Goal: Transaction & Acquisition: Purchase product/service

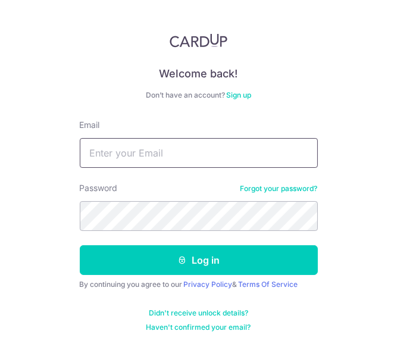
type input "m_k_liu@hotmail.com"
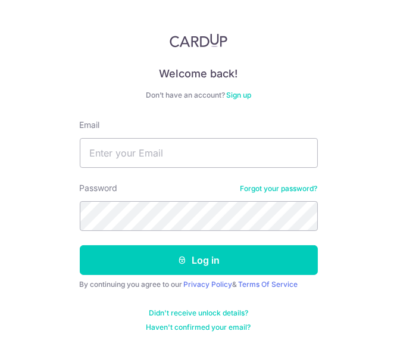
click at [133, 161] on input "Email" at bounding box center [199, 153] width 238 height 30
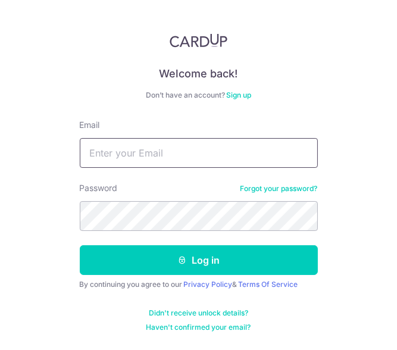
type input "[EMAIL_ADDRESS][DOMAIN_NAME]"
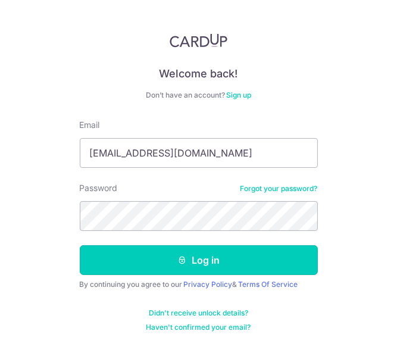
drag, startPoint x: 169, startPoint y: 261, endPoint x: 106, endPoint y: 232, distance: 69.0
click at [167, 261] on button "Log in" at bounding box center [199, 260] width 238 height 30
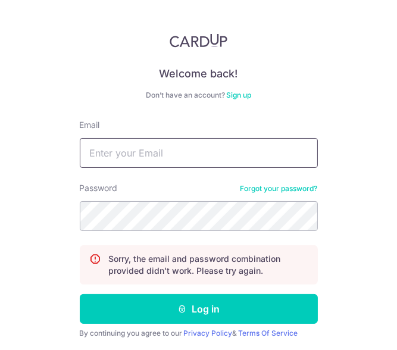
click at [161, 155] on input "Email" at bounding box center [199, 153] width 238 height 30
type input "m_k_liu@hotmail.com"
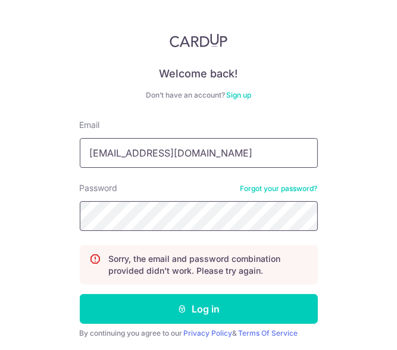
click at [80, 294] on button "Log in" at bounding box center [199, 309] width 238 height 30
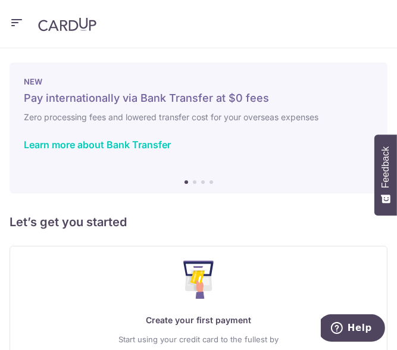
scroll to position [104, 0]
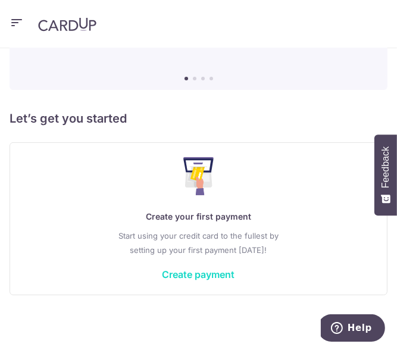
drag, startPoint x: 174, startPoint y: 276, endPoint x: 169, endPoint y: 269, distance: 9.4
click at [174, 276] on link "Create payment" at bounding box center [199, 275] width 73 height 12
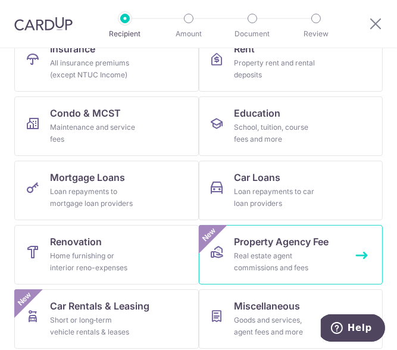
scroll to position [270, 0]
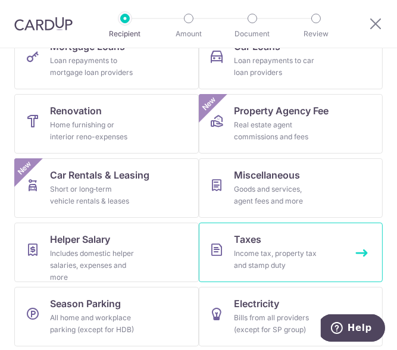
click at [235, 253] on div "Income tax, property tax and stamp duty" at bounding box center [278, 260] width 86 height 24
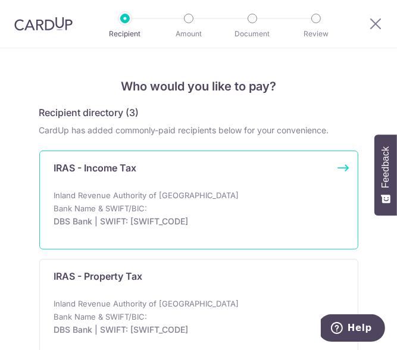
click at [121, 185] on div "IRAS - Income Tax Inland Revenue Authority of Singapore Bank Name & SWIFT/BIC: …" at bounding box center [198, 200] width 319 height 99
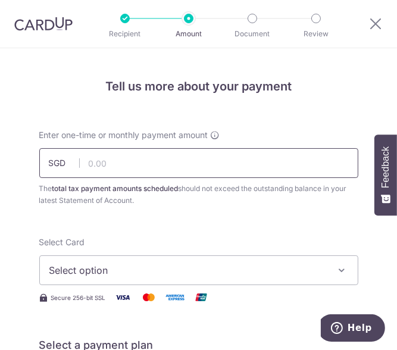
drag, startPoint x: 0, startPoint y: 0, endPoint x: 130, endPoint y: 166, distance: 211.3
click at [130, 166] on input "text" at bounding box center [198, 163] width 319 height 30
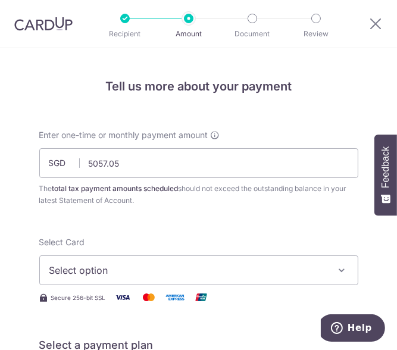
type input "5,057.05"
click at [139, 269] on span "Select option" at bounding box center [190, 270] width 282 height 14
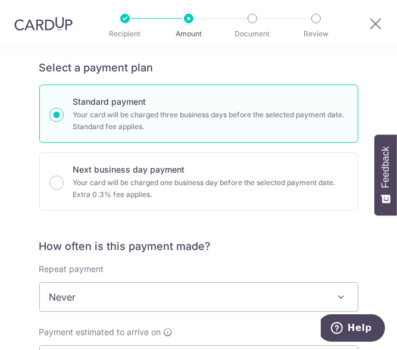
scroll to position [416, 0]
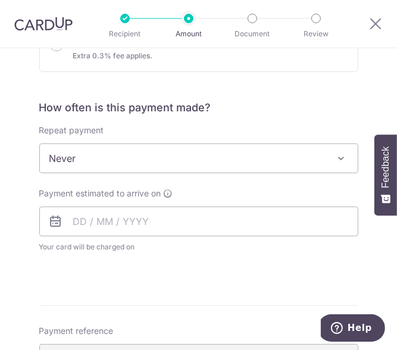
click at [145, 155] on span "Never" at bounding box center [199, 158] width 318 height 29
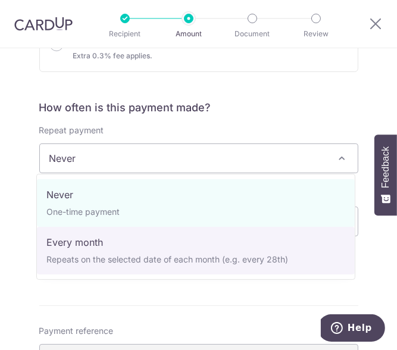
select select "3"
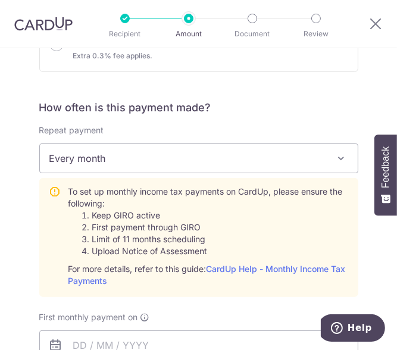
click at [137, 148] on span "Every month" at bounding box center [199, 158] width 318 height 29
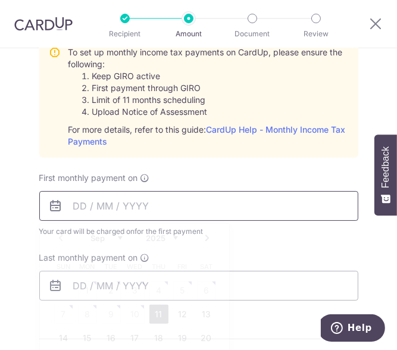
click at [88, 203] on input "text" at bounding box center [198, 206] width 319 height 30
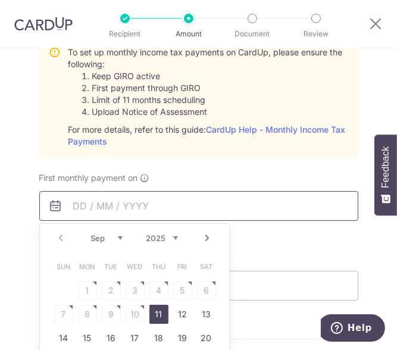
drag, startPoint x: 161, startPoint y: 309, endPoint x: 244, endPoint y: 209, distance: 129.4
click at [161, 309] on link "11" at bounding box center [158, 314] width 19 height 19
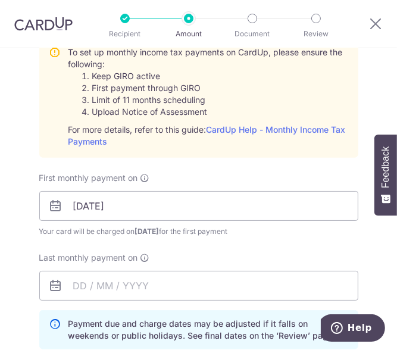
scroll to position [694, 0]
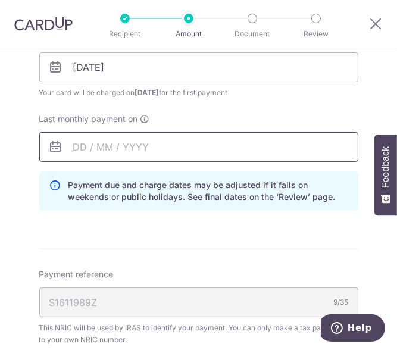
click at [76, 148] on input "text" at bounding box center [198, 147] width 319 height 30
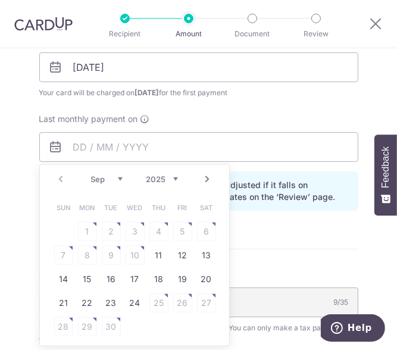
click at [206, 179] on link "Next" at bounding box center [208, 179] width 14 height 14
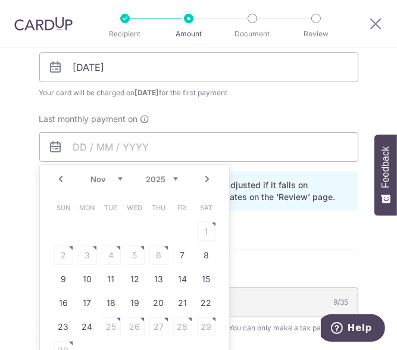
click at [206, 179] on link "Next" at bounding box center [208, 179] width 14 height 14
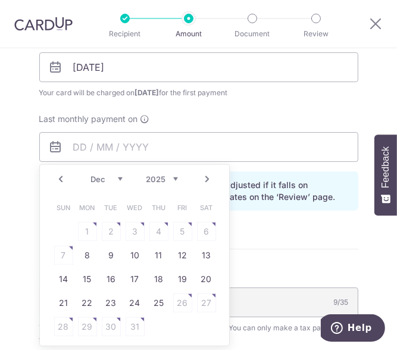
click at [204, 179] on link "Next" at bounding box center [208, 179] width 14 height 14
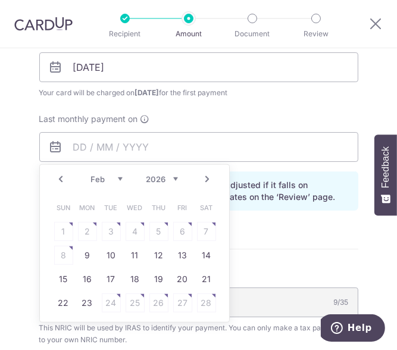
click at [204, 179] on link "Next" at bounding box center [208, 179] width 14 height 14
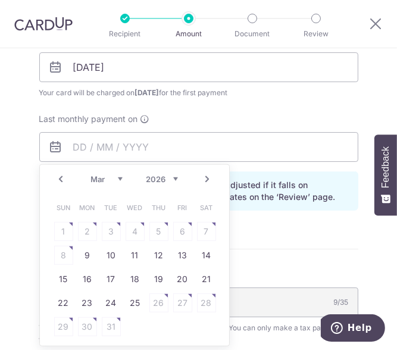
click at [204, 179] on link "Next" at bounding box center [208, 179] width 14 height 14
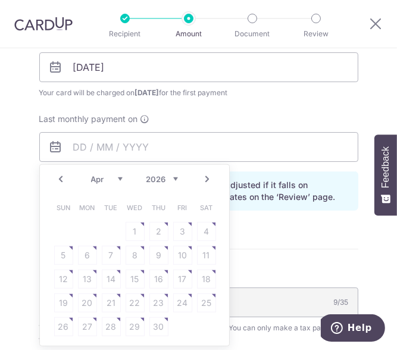
click at [164, 260] on table "Sun Mon Tue Wed Thu Fri Sat 1 2 3 4 5 6 7 8 9 10 11 12 13 14 15 16 17 18 19 20 …" at bounding box center [135, 267] width 167 height 143
click at [159, 251] on table "Sun Mon Tue Wed Thu Fri Sat 1 2 3 4 5 6 7 8 9 10 11 12 13 14 15 16 17 18 19 20 …" at bounding box center [135, 267] width 167 height 143
click at [155, 253] on table "Sun Mon Tue Wed Thu Fri Sat 1 2 3 4 5 6 7 8 9 10 11 12 13 14 15 16 17 18 19 20 …" at bounding box center [135, 267] width 167 height 143
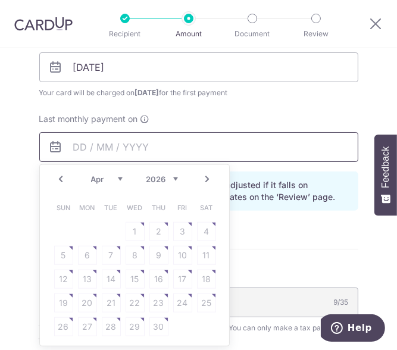
click at [213, 135] on input "text" at bounding box center [198, 147] width 319 height 30
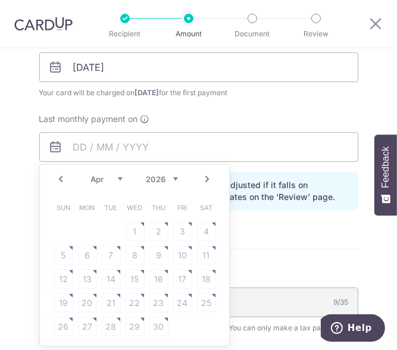
drag, startPoint x: 154, startPoint y: 179, endPoint x: 147, endPoint y: 179, distance: 7.7
click at [154, 179] on select "2025 2026" at bounding box center [163, 180] width 32 height 10
click at [99, 176] on select "Jan Feb Mar Apr May Jun Jul Aug Sep Oct" at bounding box center [107, 180] width 32 height 10
click at [91, 175] on select "Jan Feb Mar Apr May Jun Jul Aug Sep Oct" at bounding box center [107, 180] width 32 height 10
click at [191, 250] on table "Sun Mon Tue Wed Thu Fri Sat 1 2 3 4 5 6 7 8 9 10 11 12 13 14 15 16 17 18 19 20 …" at bounding box center [135, 267] width 167 height 143
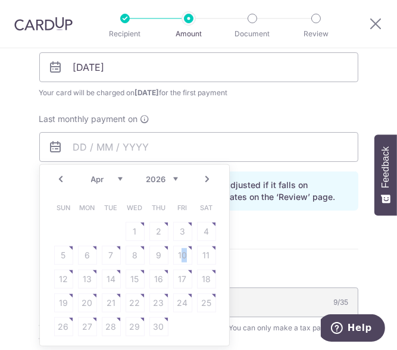
click at [180, 257] on table "Sun Mon Tue Wed Thu Fri Sat 1 2 3 4 5 6 7 8 9 10 11 12 13 14 15 16 17 18 19 20 …" at bounding box center [135, 267] width 167 height 143
click at [161, 283] on table "Sun Mon Tue Wed Thu Fri Sat 1 2 3 4 5 6 7 8 9 10 11 12 13 14 15 16 17 18 19 20 …" at bounding box center [135, 267] width 167 height 143
click at [118, 312] on table "Sun Mon Tue Wed Thu Fri Sat 1 2 3 4 5 6 7 8 9 10 11 12 13 14 15 16 17 18 19 20 …" at bounding box center [135, 267] width 167 height 143
drag, startPoint x: 77, startPoint y: 312, endPoint x: 128, endPoint y: 218, distance: 106.3
click at [77, 305] on table "Sun Mon Tue Wed Thu Fri Sat 1 2 3 4 5 6 7 8 9 10 11 12 13 14 15 16 17 18 19 20 …" at bounding box center [135, 267] width 167 height 143
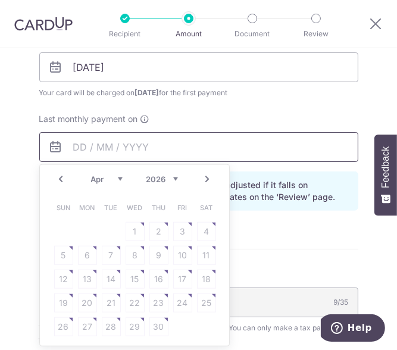
click at [232, 134] on input "text" at bounding box center [198, 147] width 319 height 30
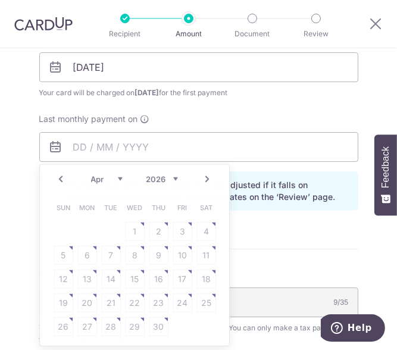
click at [94, 91] on span "Your card will be charged on 08/09/2025 for the first payment" at bounding box center [198, 93] width 319 height 12
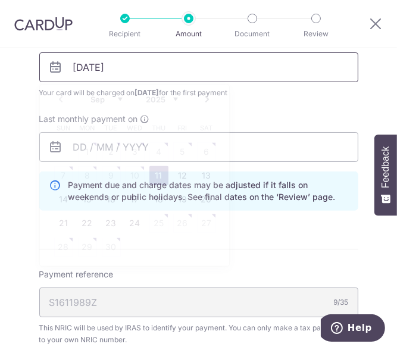
click at [91, 62] on input "[DATE]" at bounding box center [198, 67] width 319 height 30
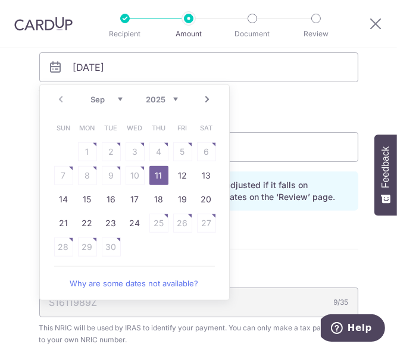
click at [130, 177] on table "Sun Mon Tue Wed Thu Fri Sat 1 2 3 4 5 6 7 8 9 10 11 12 13 14 15 16 17 18 19 20 …" at bounding box center [135, 187] width 167 height 143
click at [130, 174] on table "Sun Mon Tue Wed Thu Fri Sat 1 2 3 4 5 6 7 8 9 10 11 12 13 14 15 16 17 18 19 20 …" at bounding box center [135, 187] width 167 height 143
click at [130, 173] on table "Sun Mon Tue Wed Thu Fri Sat 1 2 3 4 5 6 7 8 9 10 11 12 13 14 15 16 17 18 19 20 …" at bounding box center [135, 187] width 167 height 143
click at [200, 198] on link "20" at bounding box center [206, 199] width 19 height 19
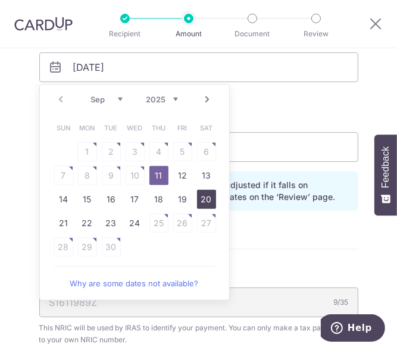
click at [266, 126] on div "Last monthly payment on" at bounding box center [198, 137] width 319 height 49
type input "20/09/2025"
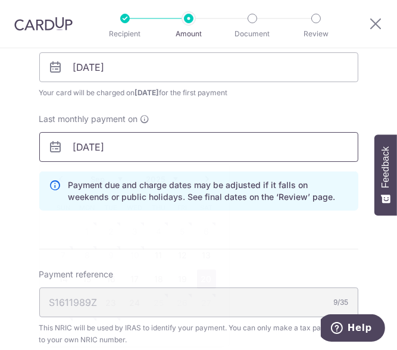
click at [121, 146] on input "20/09/2025" at bounding box center [198, 147] width 319 height 30
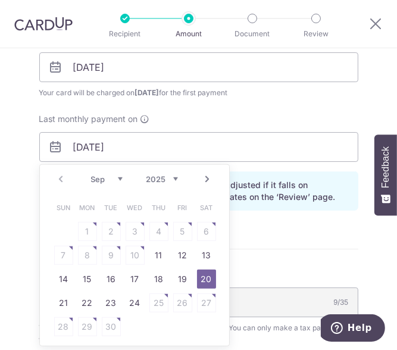
click at [203, 94] on span "for the first payment" at bounding box center [194, 92] width 68 height 9
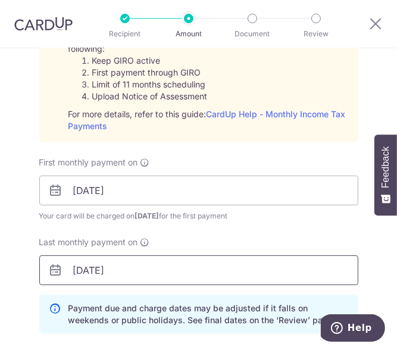
scroll to position [556, 0]
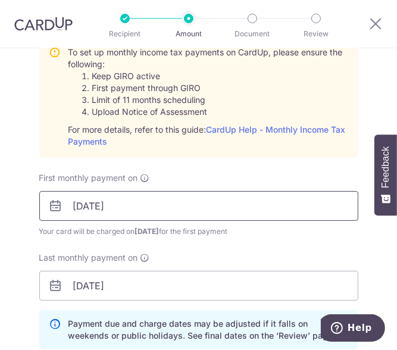
click at [110, 204] on input "20/09/2025" at bounding box center [198, 206] width 319 height 30
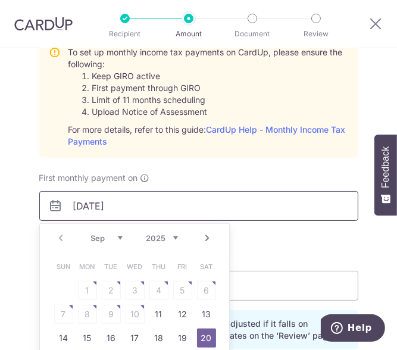
scroll to position [694, 0]
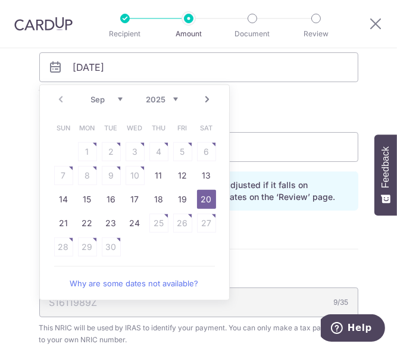
click at [205, 101] on link "Next" at bounding box center [208, 99] width 14 height 14
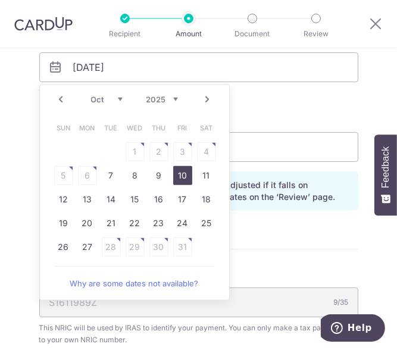
click at [182, 172] on link "10" at bounding box center [182, 175] width 19 height 19
type input "10/10/2025"
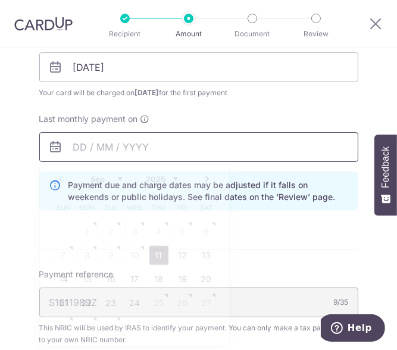
click at [124, 142] on input "text" at bounding box center [198, 147] width 319 height 30
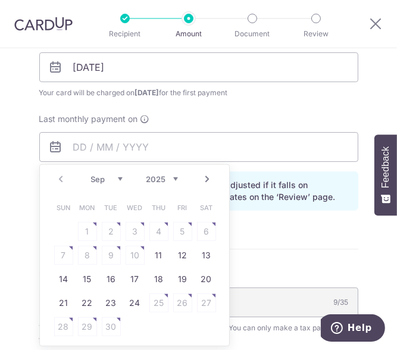
click at [168, 179] on select "2025 2026" at bounding box center [163, 180] width 32 height 10
click at [99, 176] on select "Jan Feb Mar Apr May Jun Jul Aug Sep Oct" at bounding box center [107, 180] width 32 height 10
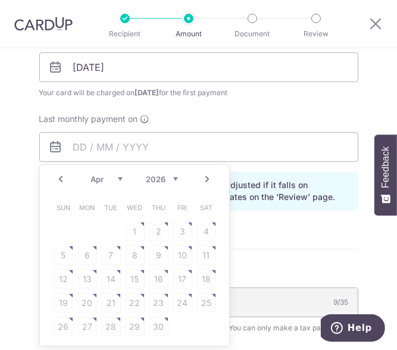
click at [181, 258] on table "Sun Mon Tue Wed Thu Fri Sat 1 2 3 4 5 6 7 8 9 10 11 12 13 14 15 16 17 18 19 20 …" at bounding box center [135, 267] width 167 height 143
click at [178, 250] on table "Sun Mon Tue Wed Thu Fri Sat 1 2 3 4 5 6 7 8 9 10 11 12 13 14 15 16 17 18 19 20 …" at bounding box center [135, 267] width 167 height 143
click at [55, 186] on div "Prev Next Jan Feb Mar Apr May Jun [DATE] Aug Sep [DATE] 2026" at bounding box center [134, 179] width 189 height 29
click at [57, 178] on link "Prev" at bounding box center [61, 179] width 14 height 14
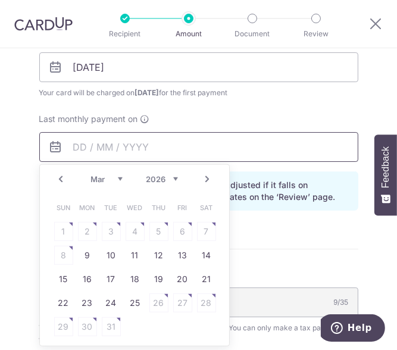
click at [111, 139] on input "text" at bounding box center [198, 147] width 319 height 30
click at [270, 144] on input "text" at bounding box center [198, 147] width 319 height 30
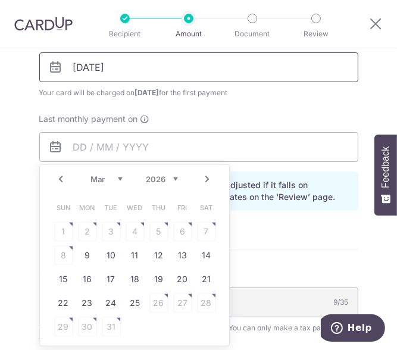
click at [84, 68] on input "10/10/2025" at bounding box center [198, 67] width 319 height 30
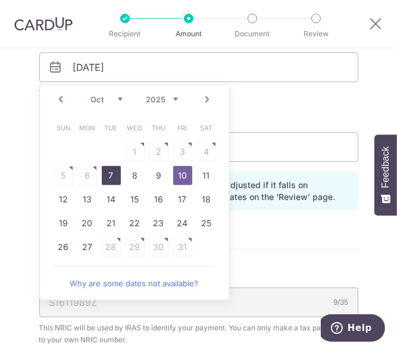
click at [107, 177] on link "7" at bounding box center [111, 175] width 19 height 19
type input "[DATE]"
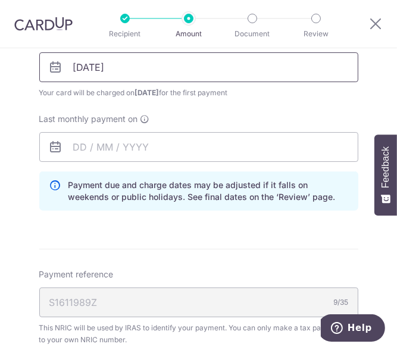
click at [73, 71] on input "[DATE]" at bounding box center [198, 67] width 319 height 30
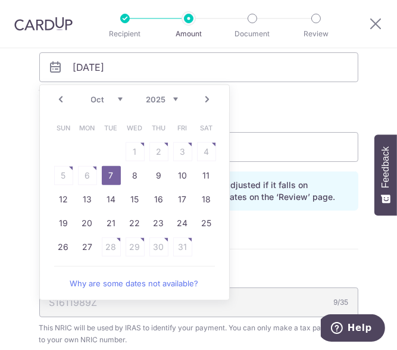
click at [55, 97] on link "Prev" at bounding box center [61, 99] width 14 height 14
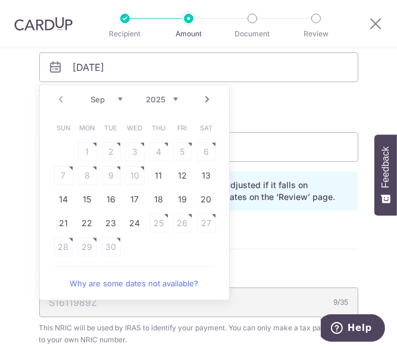
click at [139, 172] on table "Sun Mon Tue Wed Thu Fri Sat 1 2 3 4 5 6 7 8 9 10 11 12 13 14 15 16 17 18 19 20 …" at bounding box center [135, 187] width 167 height 143
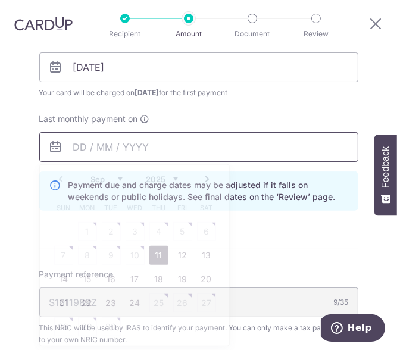
click at [301, 132] on input "text" at bounding box center [198, 147] width 319 height 30
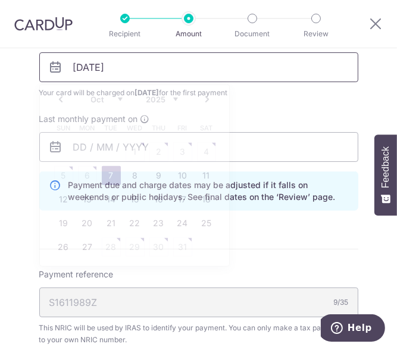
click at [95, 64] on input "07/10/2025" at bounding box center [198, 67] width 319 height 30
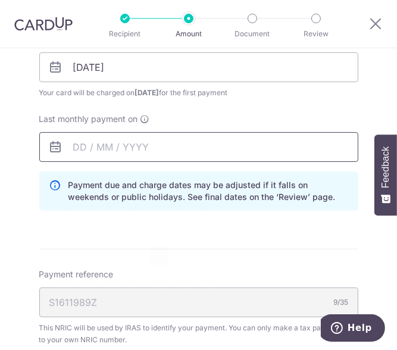
click at [341, 144] on input "text" at bounding box center [198, 147] width 319 height 30
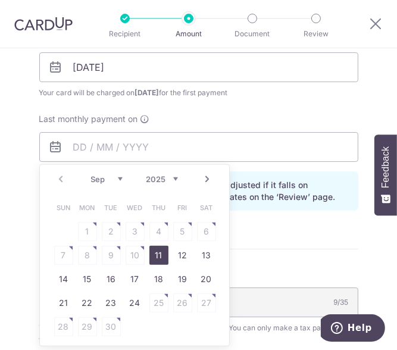
click at [201, 176] on link "Next" at bounding box center [208, 179] width 14 height 14
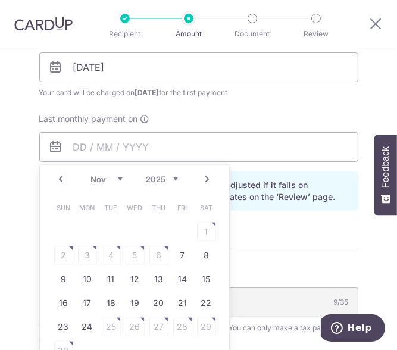
click at [201, 176] on link "Next" at bounding box center [208, 179] width 14 height 14
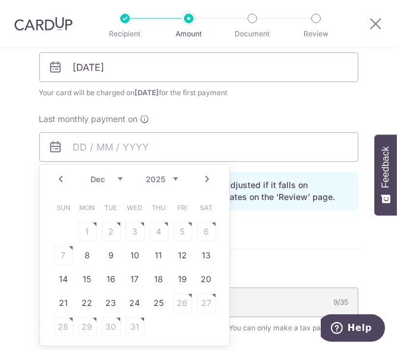
click at [201, 176] on link "Next" at bounding box center [208, 179] width 14 height 14
click at [201, 177] on link "Next" at bounding box center [208, 179] width 14 height 14
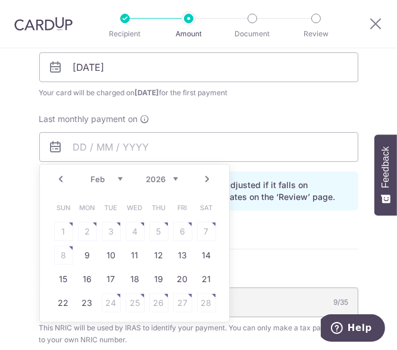
click at [201, 180] on link "Next" at bounding box center [208, 179] width 14 height 14
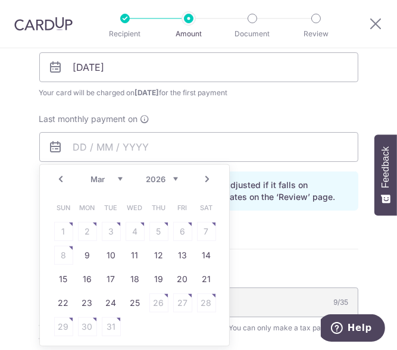
click at [201, 180] on link "Next" at bounding box center [208, 179] width 14 height 14
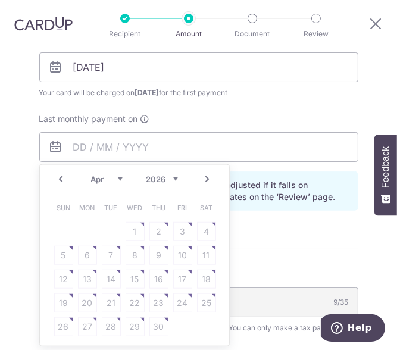
click at [54, 177] on link "Prev" at bounding box center [61, 179] width 14 height 14
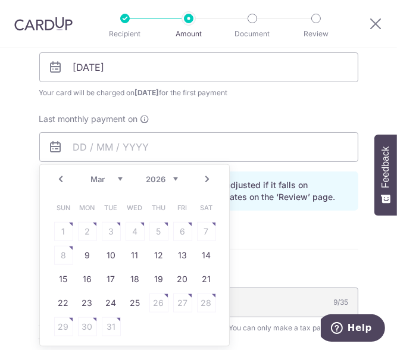
click at [204, 231] on table "Sun Mon Tue Wed Thu Fri Sat 1 2 3 4 5 6 7 8 9 10 11 12 13 14 15 16 17 18 19 20 …" at bounding box center [135, 267] width 167 height 143
click at [88, 254] on link "9" at bounding box center [87, 255] width 19 height 19
type input "09/03/2026"
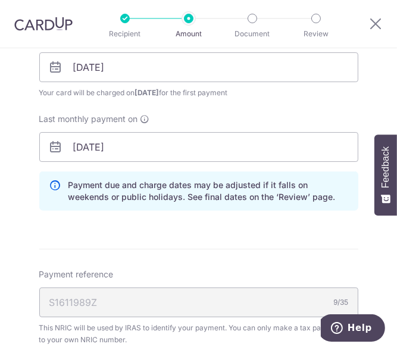
click at [271, 102] on div "First monthly payment on 07/10/2025 Your card will be charged on 02/10/2025 for…" at bounding box center [199, 97] width 334 height 129
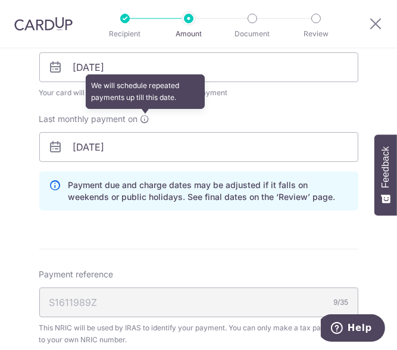
click at [142, 118] on icon at bounding box center [146, 119] width 10 height 10
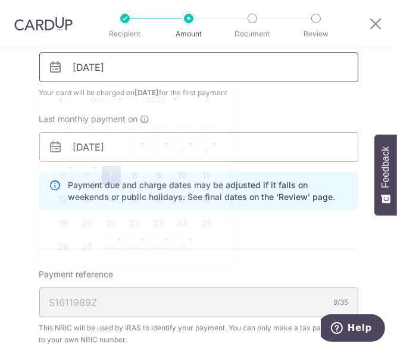
click at [105, 66] on input "07/10/2025" at bounding box center [198, 67] width 319 height 30
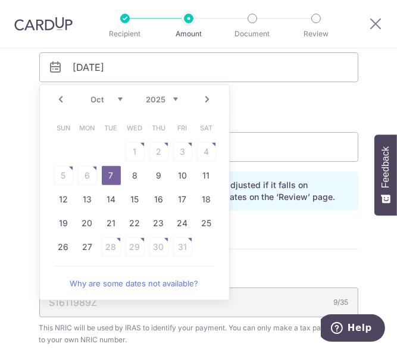
click at [58, 98] on link "Prev" at bounding box center [61, 99] width 14 height 14
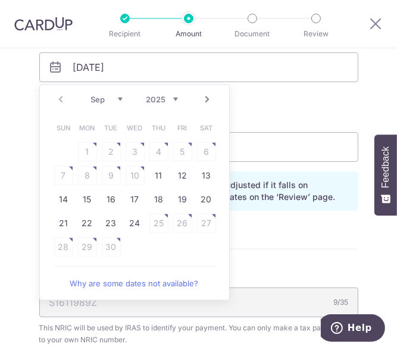
click at [101, 101] on select "Sep Oct Nov Dec" at bounding box center [107, 100] width 32 height 10
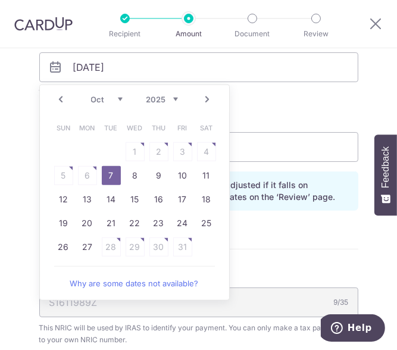
click at [312, 124] on div "Last monthly payment on 09/03/2026" at bounding box center [198, 137] width 319 height 49
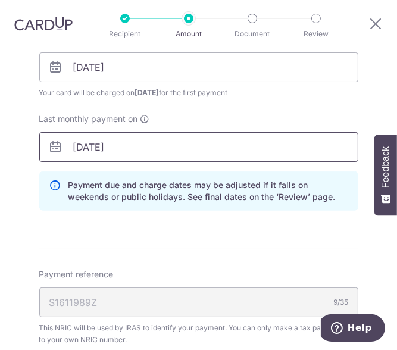
click at [101, 147] on input "09/03/2026" at bounding box center [198, 147] width 319 height 30
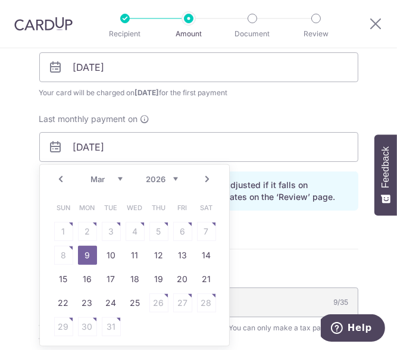
click at [201, 179] on link "Next" at bounding box center [208, 179] width 14 height 14
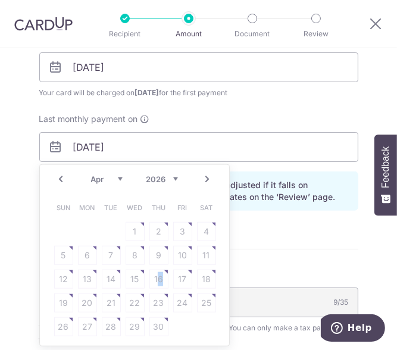
click at [158, 264] on table "Sun Mon Tue Wed Thu Fri Sat 1 2 3 4 5 6 7 8 9 10 11 12 13 14 15 16 17 18 19 20 …" at bounding box center [135, 267] width 167 height 143
click at [110, 232] on table "Sun Mon Tue Wed Thu Fri Sat 1 2 3 4 5 6 7 8 9 10 11 12 13 14 15 16 17 18 19 20 …" at bounding box center [135, 267] width 167 height 143
click at [64, 175] on link "Prev" at bounding box center [61, 179] width 14 height 14
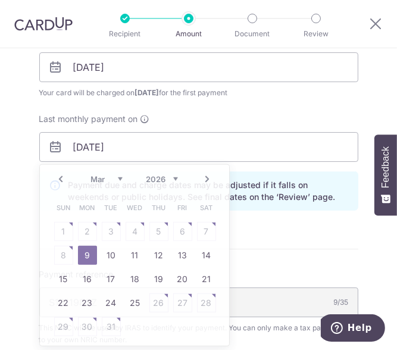
click at [228, 118] on div "Last monthly payment on 09/03/2026 Prev Next Jan Feb Mar Apr May Jun Jul Aug Se…" at bounding box center [198, 137] width 319 height 49
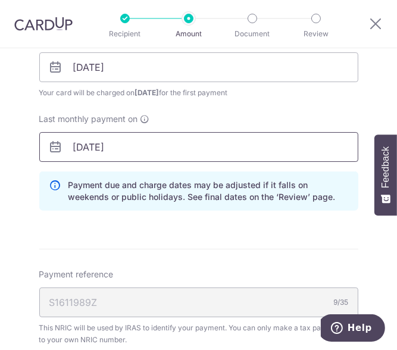
click at [95, 148] on input "09/03/2026" at bounding box center [198, 147] width 319 height 30
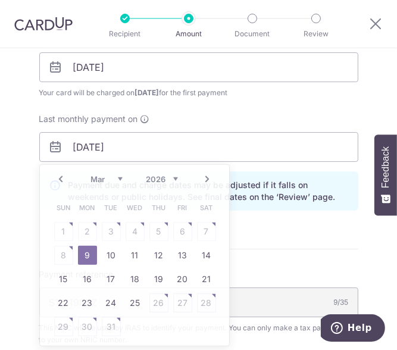
click at [222, 109] on div "First monthly payment on 07/10/2025 Your card will be charged on 02/10/2025 for…" at bounding box center [199, 97] width 334 height 129
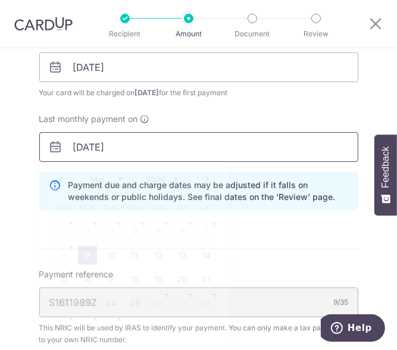
click at [73, 149] on input "09/03/2026" at bounding box center [198, 147] width 319 height 30
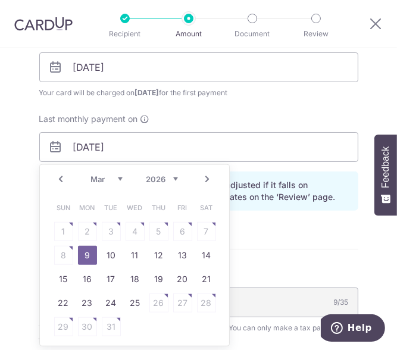
click at [289, 119] on div "Last monthly payment on 09/03/2026 Prev Next Jan Feb Mar Apr May Jun Jul Aug Se…" at bounding box center [198, 137] width 319 height 49
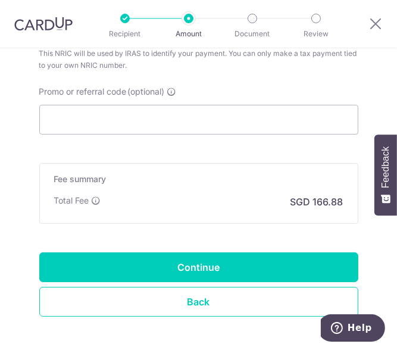
scroll to position [973, 0]
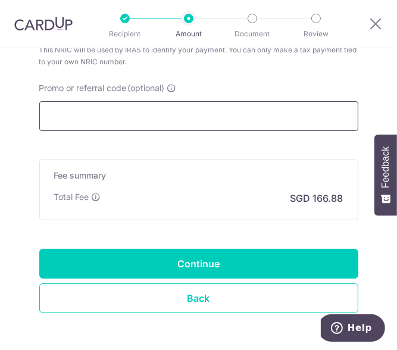
click at [187, 123] on input "Promo or referral code (optional)" at bounding box center [198, 116] width 319 height 30
click at [167, 117] on input "Promo or referral code (optional)" at bounding box center [198, 116] width 319 height 30
paste input "17PTAX25"
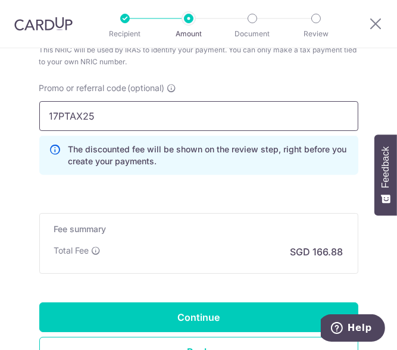
type input "17PTAX25"
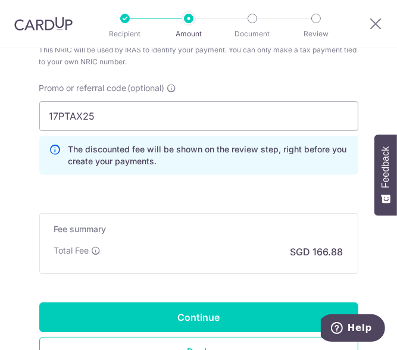
click at [174, 179] on div "Promo or referral code (optional) 17PTAX25 The discounted fee will be shown on …" at bounding box center [199, 133] width 334 height 102
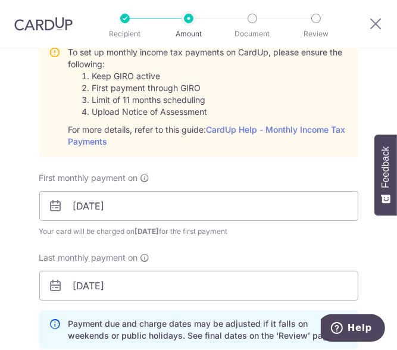
scroll to position [694, 0]
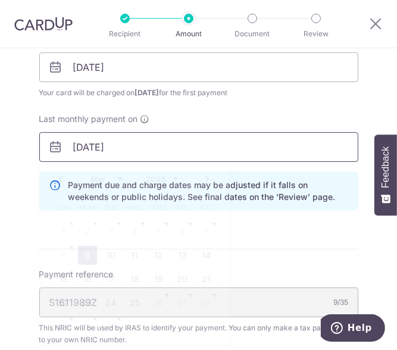
click at [95, 151] on input "09/03/2026" at bounding box center [198, 147] width 319 height 30
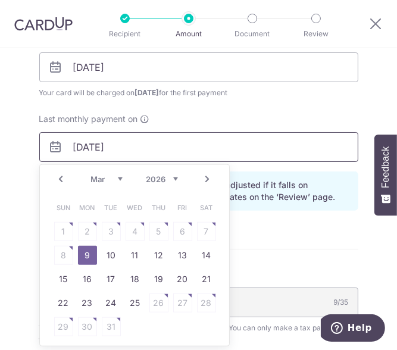
click at [227, 132] on input "09/03/2026" at bounding box center [198, 147] width 319 height 30
click at [315, 132] on input "09/03/2026" at bounding box center [198, 147] width 319 height 30
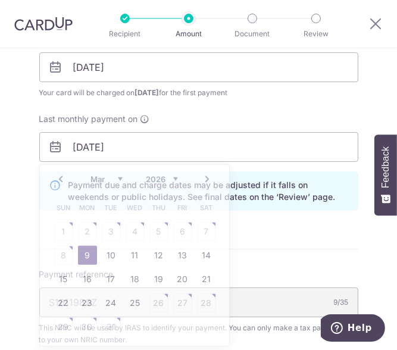
click at [339, 99] on div "First monthly payment on 07/10/2025 Your card will be charged on 02/10/2025 for…" at bounding box center [199, 97] width 334 height 129
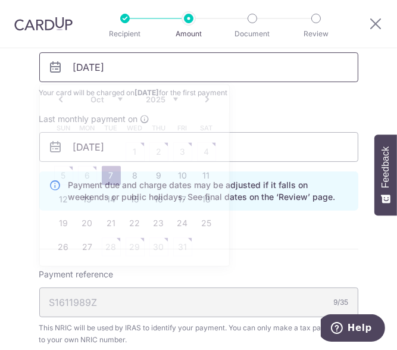
click at [95, 71] on input "07/10/2025" at bounding box center [198, 67] width 319 height 30
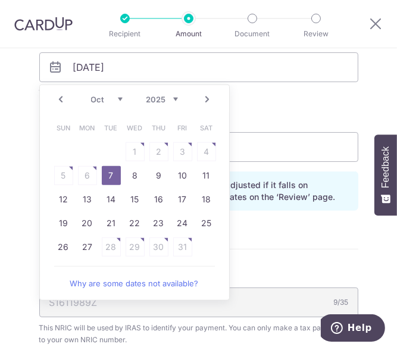
click at [272, 124] on div "Last monthly payment on 09/03/2026" at bounding box center [198, 137] width 319 height 49
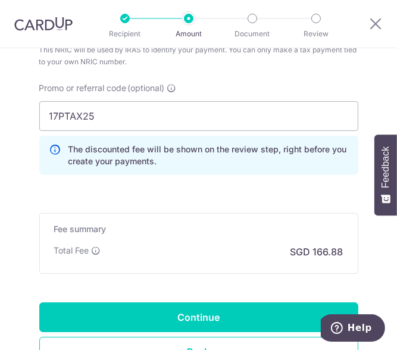
scroll to position [1070, 0]
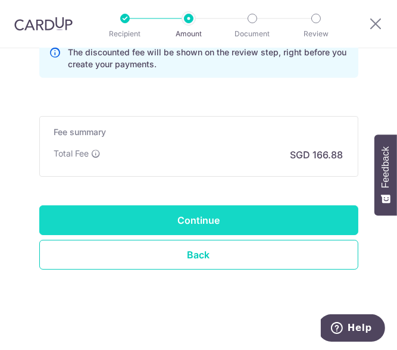
click at [214, 214] on input "Continue" at bounding box center [198, 220] width 319 height 30
type input "Create Schedule"
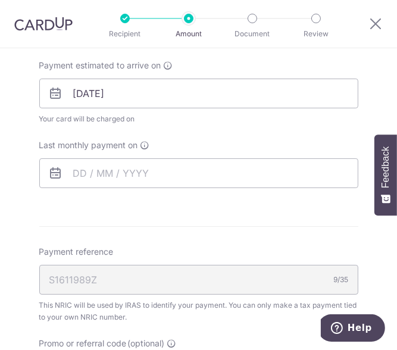
scroll to position [539, 0]
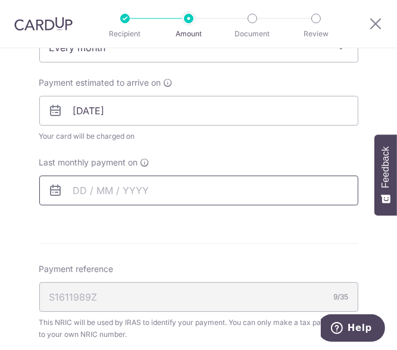
click at [110, 193] on input "text" at bounding box center [198, 191] width 319 height 30
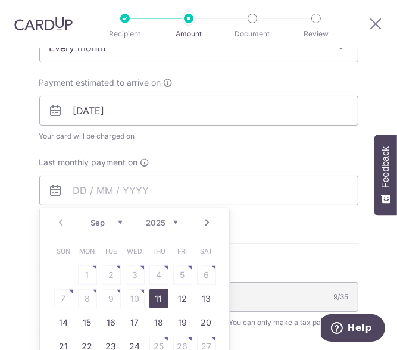
click at [201, 220] on link "Next" at bounding box center [208, 223] width 14 height 14
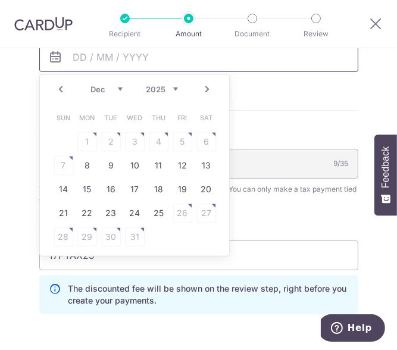
scroll to position [678, 0]
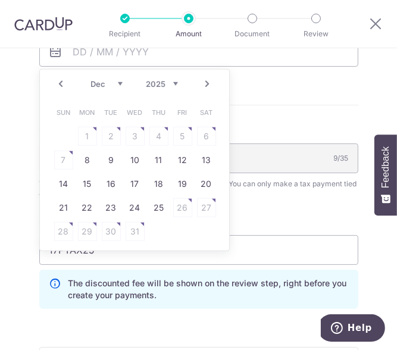
click at [201, 82] on link "Next" at bounding box center [208, 84] width 14 height 14
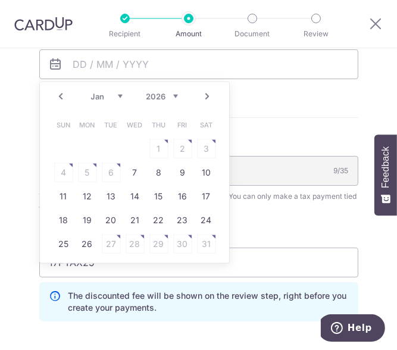
click at [203, 98] on link "Next" at bounding box center [208, 96] width 14 height 14
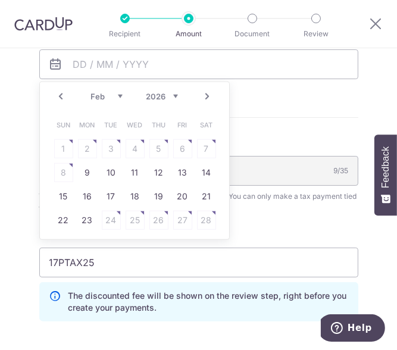
click at [203, 98] on link "Next" at bounding box center [208, 96] width 14 height 14
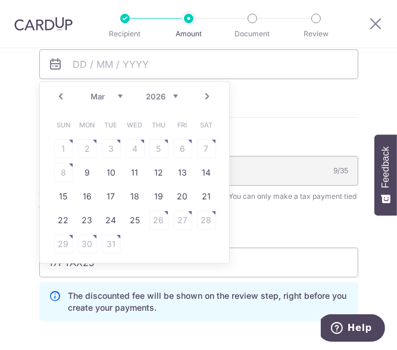
click at [203, 98] on link "Next" at bounding box center [208, 96] width 14 height 14
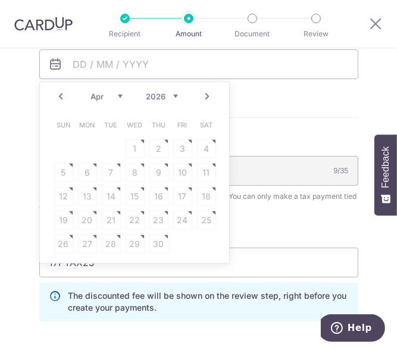
click at [80, 175] on table "Sun Mon Tue Wed Thu Fri Sat 1 2 3 4 5 6 7 8 9 10 11 12 13 14 15 16 17 18 19 20 …" at bounding box center [135, 184] width 167 height 143
click at [55, 94] on link "Prev" at bounding box center [61, 96] width 14 height 14
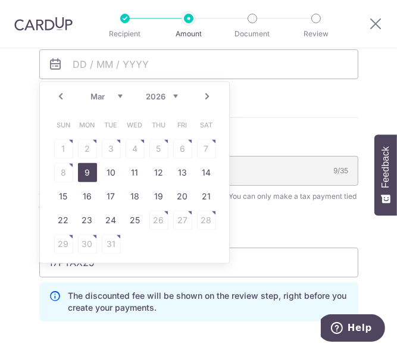
click at [82, 175] on link "9" at bounding box center [87, 172] width 19 height 19
type input "09/03/2026"
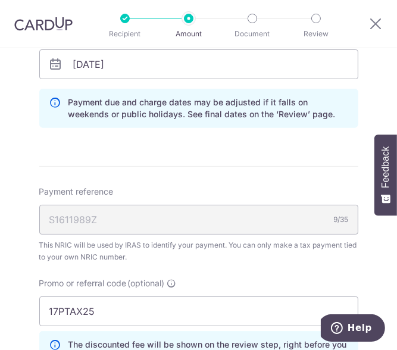
click at [276, 147] on form "Enter one-time or monthly payment amount SGD 5,057.05 5057.05 The total tax pay…" at bounding box center [198, 27] width 319 height 1127
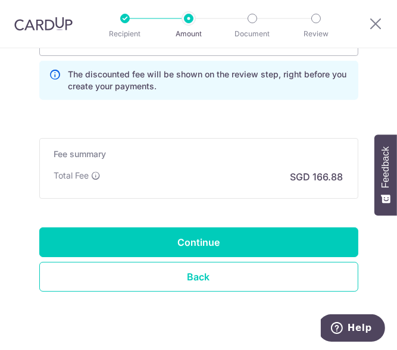
scroll to position [943, 0]
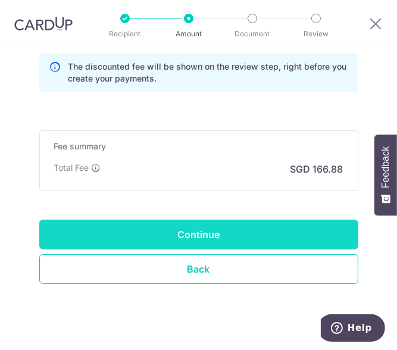
click at [189, 228] on input "Continue" at bounding box center [198, 235] width 319 height 30
type input "Create Schedule"
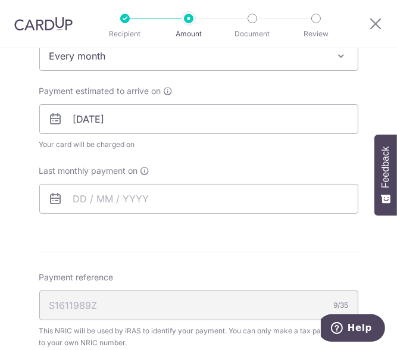
scroll to position [539, 0]
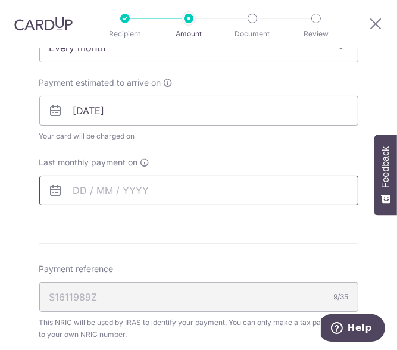
drag, startPoint x: 70, startPoint y: 198, endPoint x: 74, endPoint y: 180, distance: 18.3
click at [70, 198] on input "text" at bounding box center [198, 191] width 319 height 30
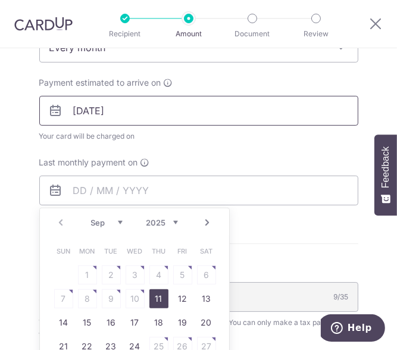
click at [159, 103] on input "[DATE]" at bounding box center [198, 111] width 319 height 30
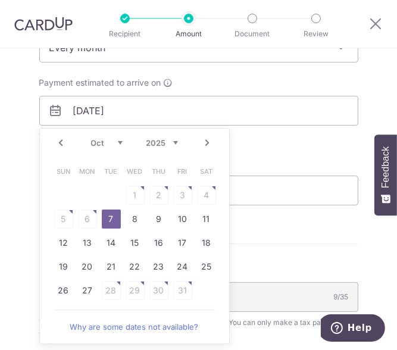
click at [207, 143] on link "Next" at bounding box center [208, 143] width 14 height 14
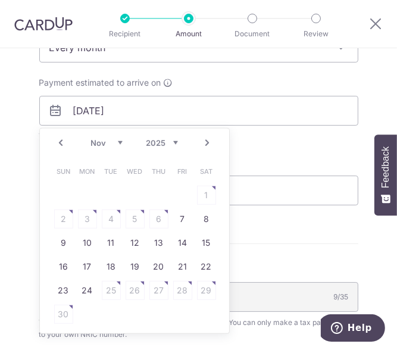
click at [207, 143] on link "Next" at bounding box center [208, 143] width 14 height 14
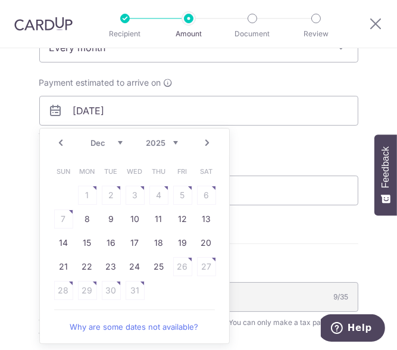
click at [207, 143] on link "Next" at bounding box center [208, 143] width 14 height 14
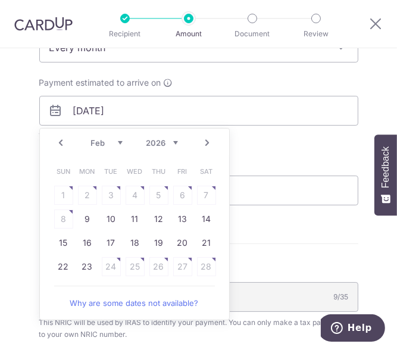
click at [207, 143] on link "Next" at bounding box center [208, 143] width 14 height 14
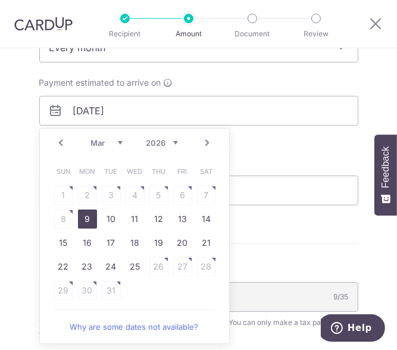
click at [84, 216] on link "9" at bounding box center [87, 219] width 19 height 19
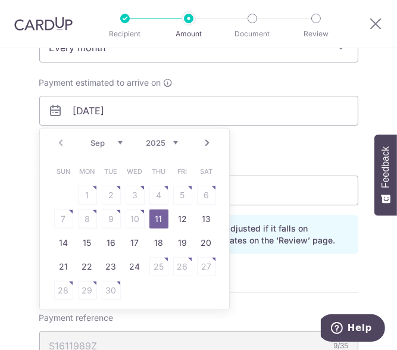
type input "[DATE]"
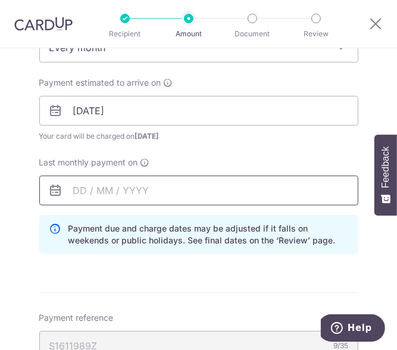
click at [132, 194] on input "text" at bounding box center [198, 191] width 319 height 30
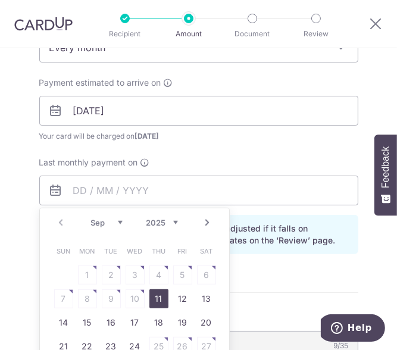
click at [212, 226] on div "Prev Next Sep Oct Nov Dec 2025 2026" at bounding box center [134, 222] width 189 height 29
click at [212, 225] on div "Prev Next Sep Oct Nov Dec 2025 2026" at bounding box center [134, 222] width 189 height 29
click at [211, 225] on div "Prev Next Sep Oct Nov Dec 2025 2026" at bounding box center [134, 222] width 189 height 29
click at [205, 225] on link "Next" at bounding box center [208, 223] width 14 height 14
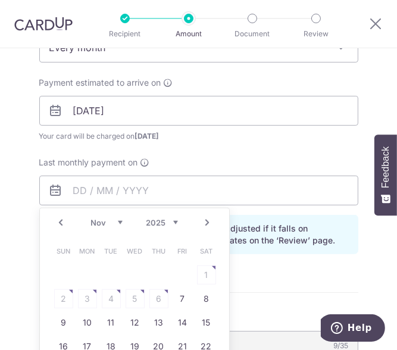
click at [205, 225] on link "Next" at bounding box center [208, 223] width 14 height 14
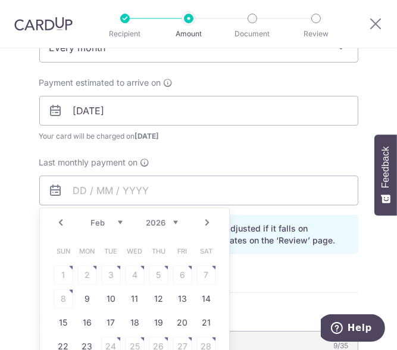
click at [205, 225] on link "Next" at bounding box center [208, 223] width 14 height 14
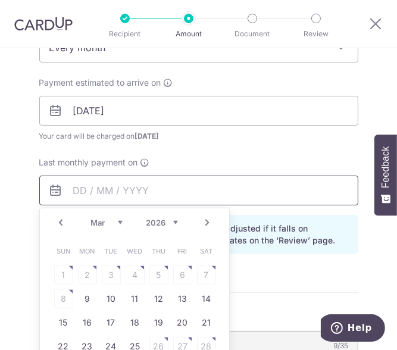
scroll to position [678, 0]
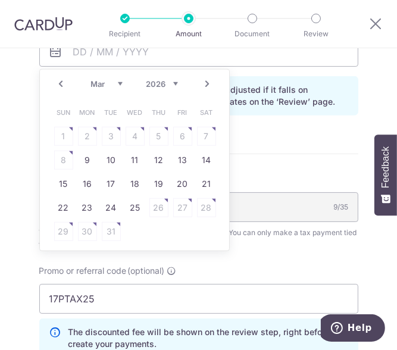
click at [201, 84] on link "Next" at bounding box center [208, 84] width 14 height 14
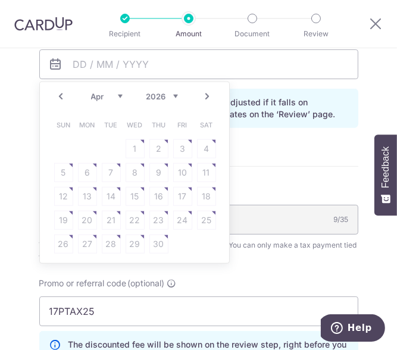
click at [110, 179] on table "Sun Mon Tue Wed Thu Fri Sat 1 2 3 4 5 6 7 8 9 10 11 12 13 14 15 16 17 18 19 20 …" at bounding box center [135, 184] width 167 height 143
click at [61, 99] on link "Prev" at bounding box center [61, 96] width 14 height 14
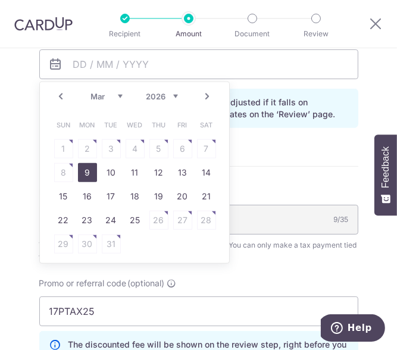
click at [85, 172] on link "9" at bounding box center [87, 172] width 19 height 19
type input "09/03/2026"
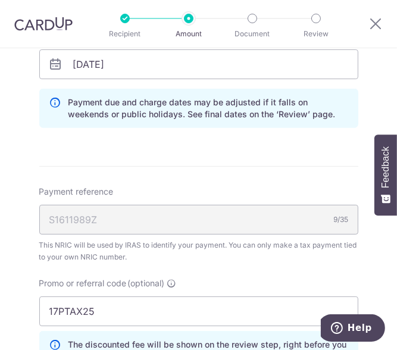
click at [171, 149] on form "Enter one-time or monthly payment amount SGD 5,057.05 5057.05 The total tax pay…" at bounding box center [198, 27] width 319 height 1127
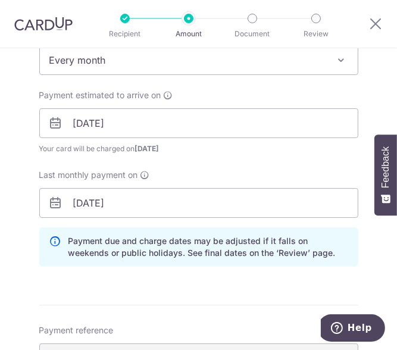
click at [217, 164] on div "Payment estimated to arrive on 09/03/2026 Your card will be charged on 04/03/20…" at bounding box center [199, 153] width 334 height 129
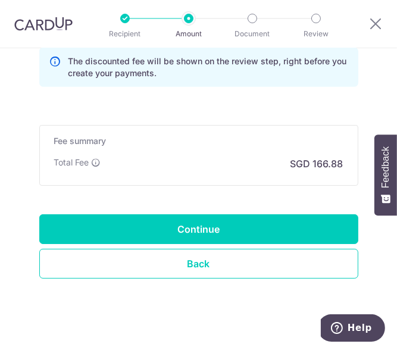
scroll to position [958, 0]
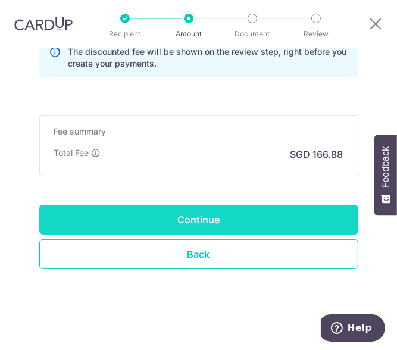
click at [251, 216] on input "Continue" at bounding box center [198, 220] width 319 height 30
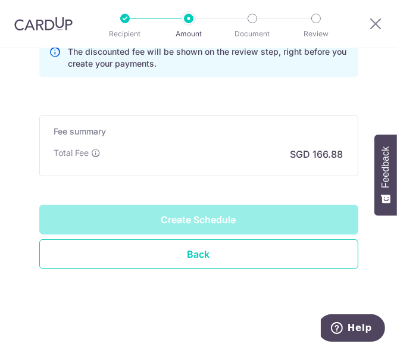
type input "Create Schedule"
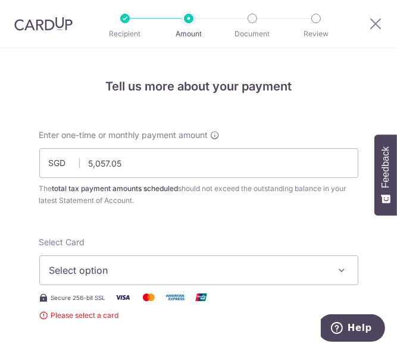
scroll to position [139, 0]
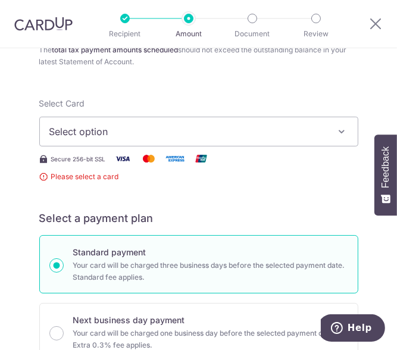
click at [103, 177] on span "Please select a card" at bounding box center [198, 177] width 319 height 12
click at [163, 135] on span "Select option" at bounding box center [190, 131] width 282 height 14
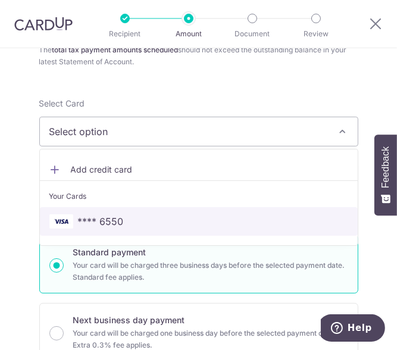
click at [91, 222] on span "**** 6550" at bounding box center [101, 221] width 46 height 14
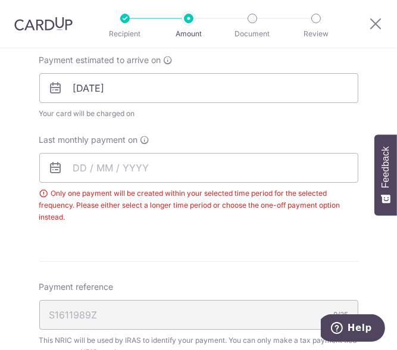
scroll to position [556, 0]
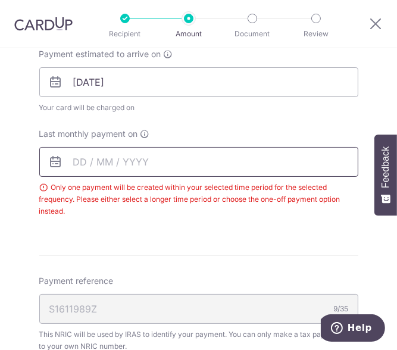
click at [126, 161] on input "text" at bounding box center [198, 162] width 319 height 30
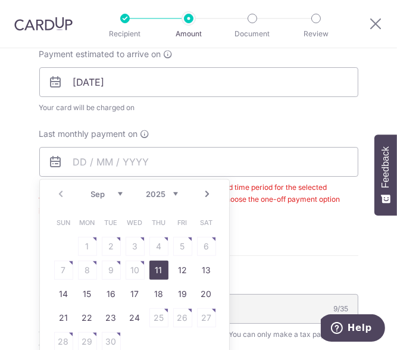
click at [207, 194] on link "Next" at bounding box center [208, 194] width 14 height 14
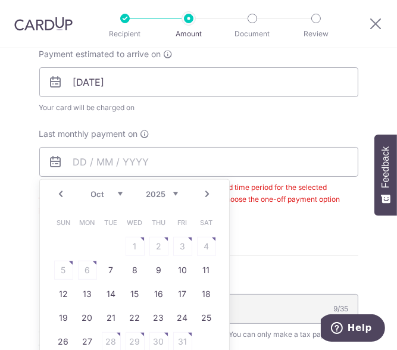
click at [207, 194] on link "Next" at bounding box center [208, 194] width 14 height 14
click at [207, 196] on link "Next" at bounding box center [208, 194] width 14 height 14
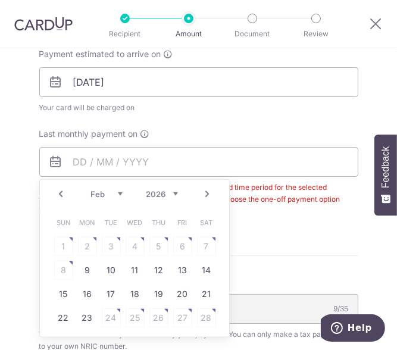
click at [207, 196] on link "Next" at bounding box center [208, 194] width 14 height 14
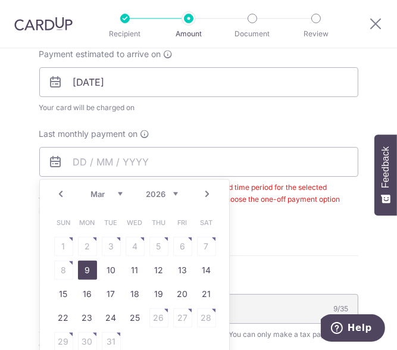
click at [79, 266] on link "9" at bounding box center [87, 270] width 19 height 19
type input "[DATE]"
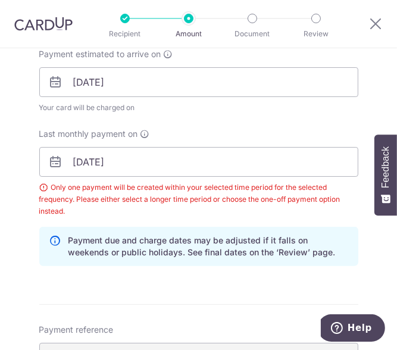
click at [230, 130] on div "Last monthly payment on [DATE] Prev Next Jan Feb Mar Apr May Jun [DATE] Aug Sep…" at bounding box center [198, 172] width 319 height 89
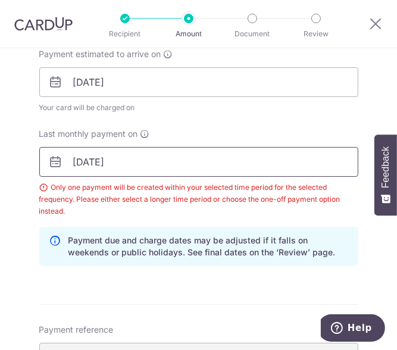
click at [89, 166] on input "[DATE]" at bounding box center [198, 162] width 319 height 30
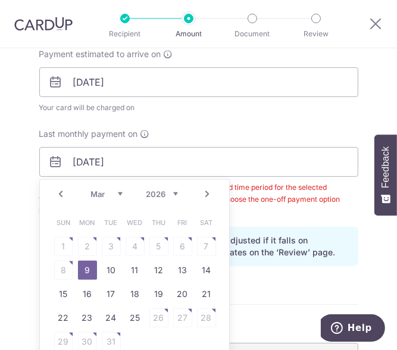
click at [204, 195] on link "Next" at bounding box center [208, 194] width 14 height 14
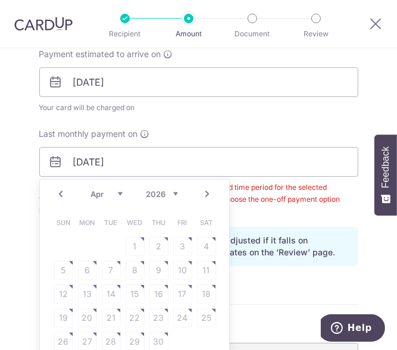
click at [54, 189] on link "Prev" at bounding box center [61, 194] width 14 height 14
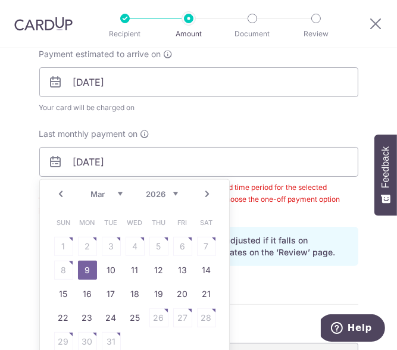
click at [89, 270] on link "9" at bounding box center [87, 270] width 19 height 19
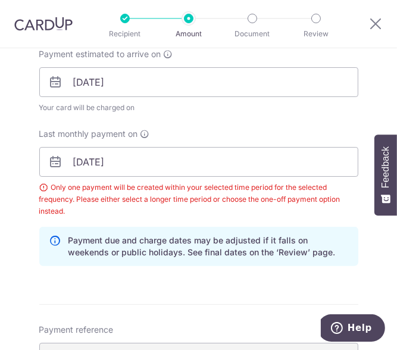
drag, startPoint x: 234, startPoint y: 139, endPoint x: 230, endPoint y: 144, distance: 6.8
click at [233, 140] on div "Last monthly payment on [DATE] Prev Next Jan Feb Mar Apr May Jun [DATE] Aug Sep…" at bounding box center [198, 172] width 319 height 89
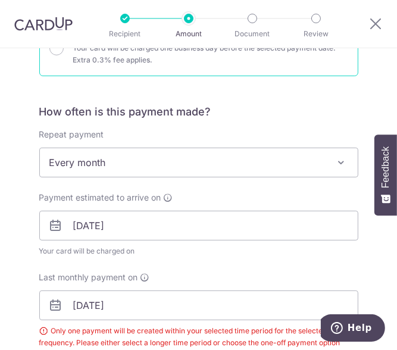
scroll to position [416, 0]
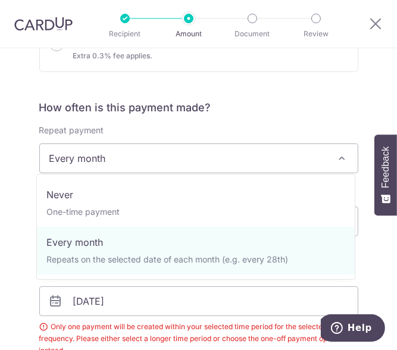
click at [97, 155] on span "Every month" at bounding box center [199, 158] width 318 height 29
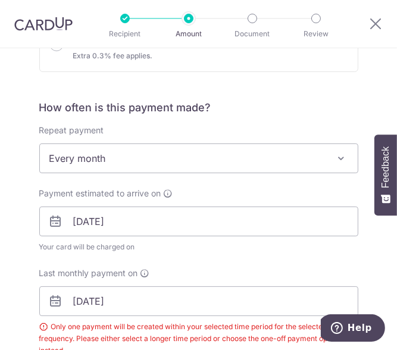
click at [154, 156] on span "Every month" at bounding box center [199, 158] width 318 height 29
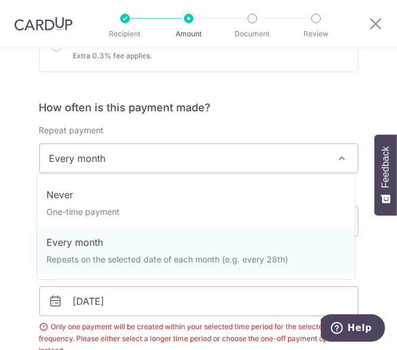
click at [151, 160] on span "Every month" at bounding box center [199, 158] width 318 height 29
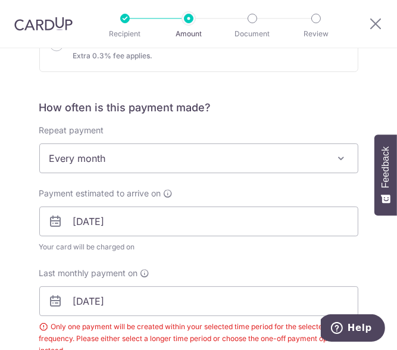
click at [139, 171] on span "Every month" at bounding box center [198, 159] width 319 height 30
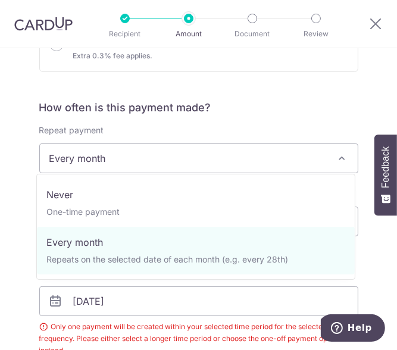
click at [133, 160] on span "Every month" at bounding box center [199, 158] width 318 height 29
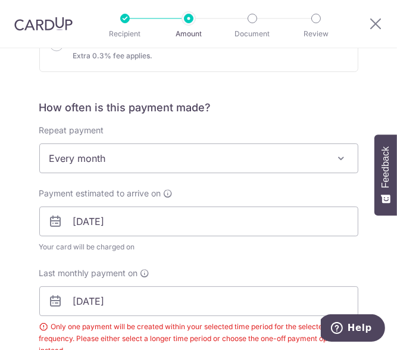
click at [48, 174] on div "How often is this payment made? Repeat payment Never Every month Every month To…" at bounding box center [198, 258] width 319 height 314
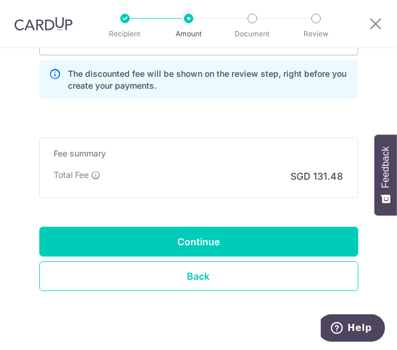
scroll to position [973, 0]
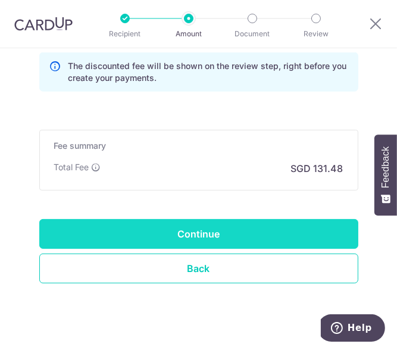
click at [258, 226] on input "Continue" at bounding box center [198, 234] width 319 height 30
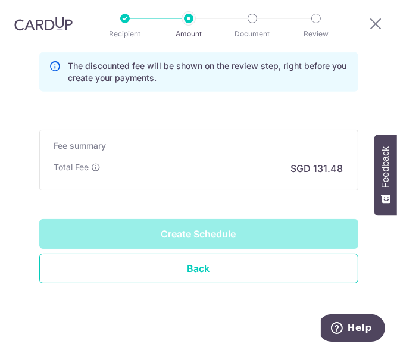
type input "Create Schedule"
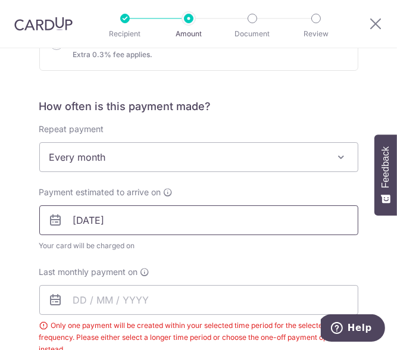
scroll to position [410, 0]
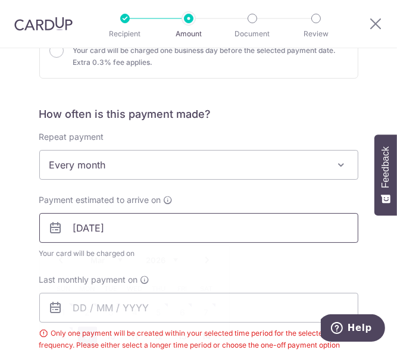
click at [114, 227] on input "[DATE]" at bounding box center [198, 228] width 319 height 30
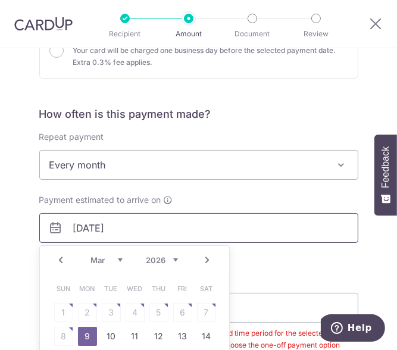
click at [114, 227] on input "[DATE]" at bounding box center [198, 228] width 319 height 30
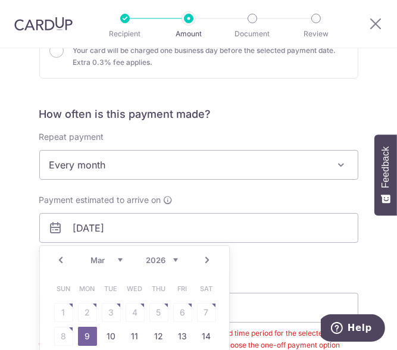
click at [225, 173] on span "Every month" at bounding box center [199, 165] width 318 height 29
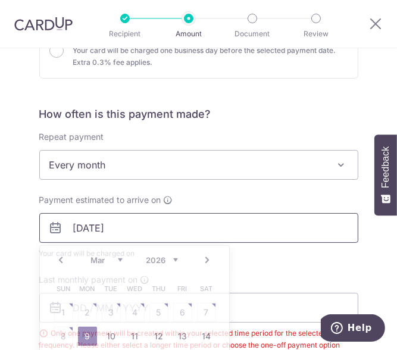
click at [128, 230] on input "[DATE]" at bounding box center [198, 228] width 319 height 30
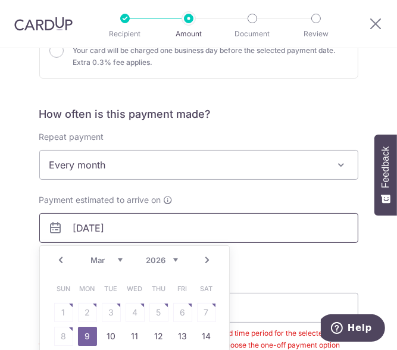
click at [128, 230] on input "[DATE]" at bounding box center [198, 228] width 319 height 30
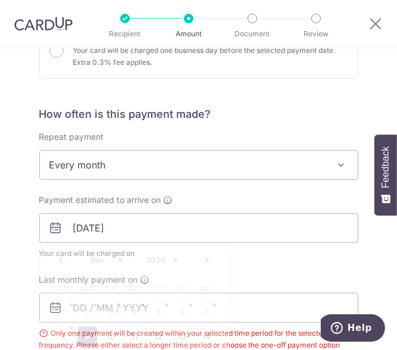
click at [229, 201] on div "Payment estimated to arrive on [DATE] Prev Next Jan Feb Mar Apr May Jun [DATE] …" at bounding box center [198, 227] width 319 height 66
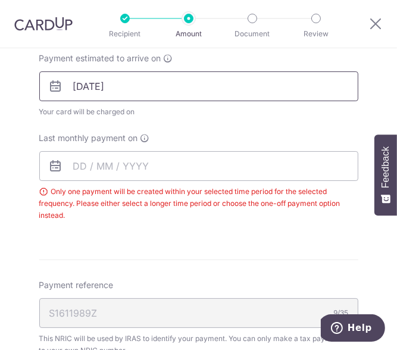
scroll to position [556, 0]
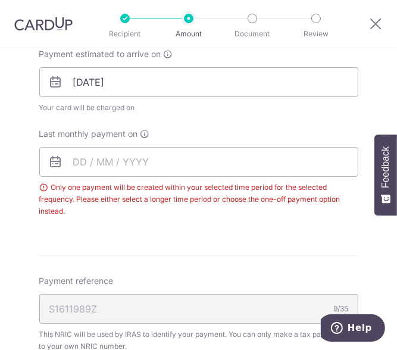
click at [57, 161] on icon at bounding box center [56, 162] width 14 height 14
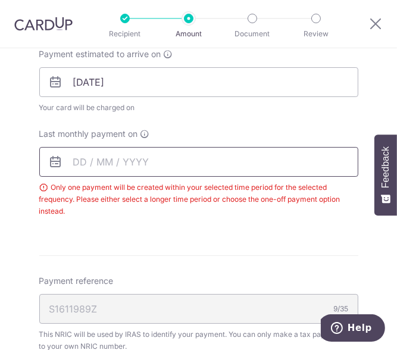
click at [41, 159] on input "text" at bounding box center [198, 162] width 319 height 30
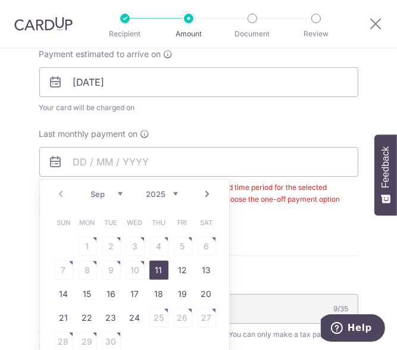
click at [197, 193] on div "Prev Next Sep Oct Nov [DATE] 2026" at bounding box center [134, 194] width 189 height 29
click at [154, 269] on link "11" at bounding box center [158, 270] width 19 height 19
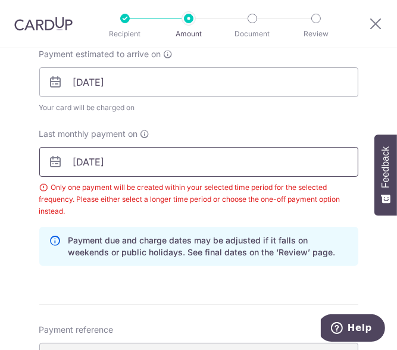
click at [211, 160] on input "[DATE]" at bounding box center [198, 162] width 319 height 30
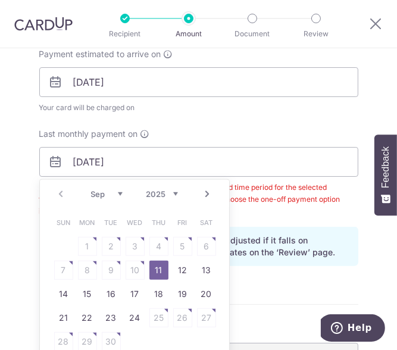
click at [214, 129] on div "Last monthly payment on [DATE] Prev Next Sep Oct Nov [DATE] 2026 Sun Mon Tue We…" at bounding box center [198, 172] width 319 height 89
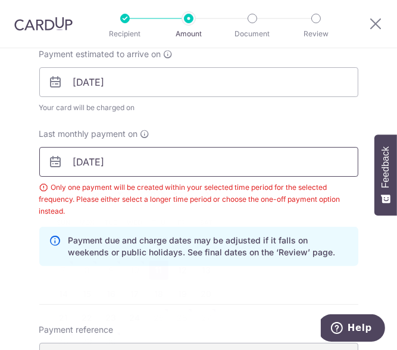
click at [126, 163] on input "[DATE]" at bounding box center [198, 162] width 319 height 30
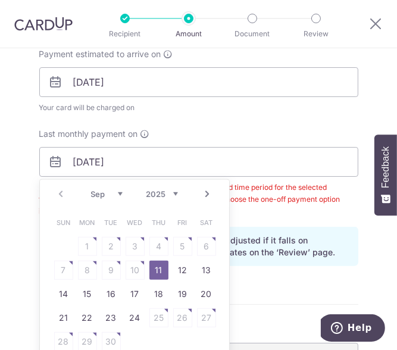
click at [206, 196] on link "Next" at bounding box center [208, 194] width 14 height 14
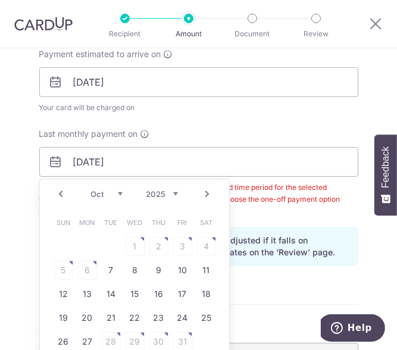
click at [204, 194] on link "Next" at bounding box center [208, 194] width 14 height 14
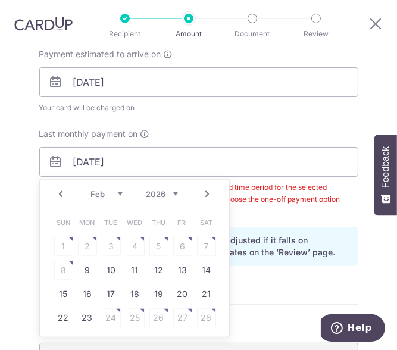
click at [204, 194] on link "Next" at bounding box center [208, 194] width 14 height 14
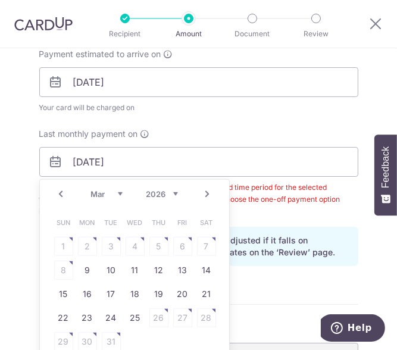
click at [204, 194] on link "Next" at bounding box center [208, 194] width 14 height 14
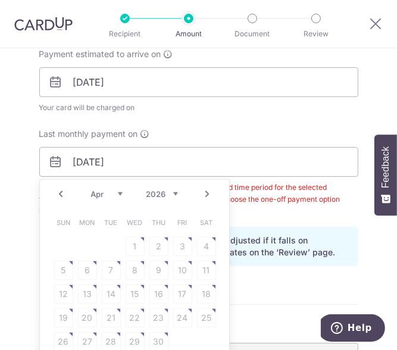
click at [113, 261] on table "Sun Mon Tue Wed Thu Fri Sat 1 2 3 4 5 6 7 8 9 10 11 12 13 14 15 16 17 18 19 20 …" at bounding box center [135, 282] width 167 height 143
click at [54, 196] on link "Prev" at bounding box center [61, 194] width 14 height 14
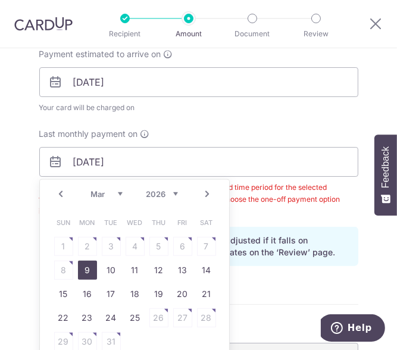
click at [91, 272] on link "9" at bounding box center [87, 270] width 19 height 19
type input "[DATE]"
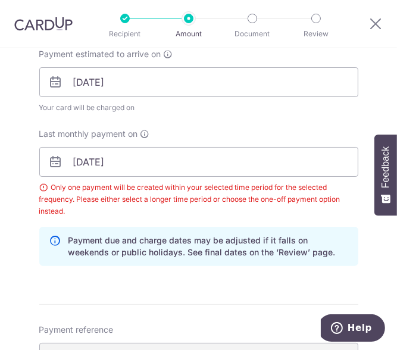
click at [226, 140] on div "Last monthly payment on [DATE] Prev Next Jan Feb Mar Apr May Jun [DATE] Aug Sep…" at bounding box center [198, 172] width 319 height 89
click at [198, 209] on div "Only one payment will be created within your selected time period for the selec…" at bounding box center [198, 200] width 319 height 36
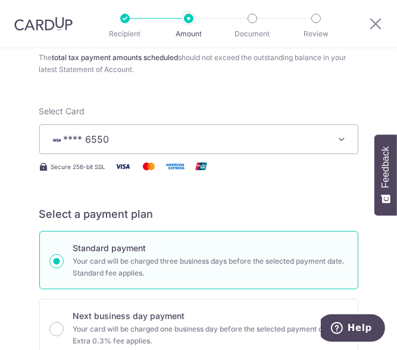
scroll to position [139, 0]
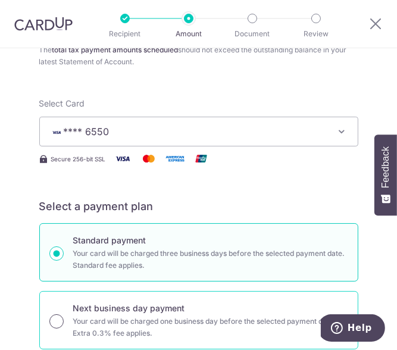
click at [55, 321] on input "Next business day payment Your card will be charged one business day before the…" at bounding box center [56, 321] width 14 height 14
radio input "true"
click at [54, 255] on input "Standard payment Your card will be charged three business days before the selec…" at bounding box center [56, 254] width 14 height 14
radio input "true"
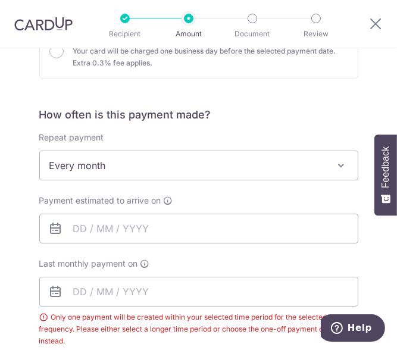
scroll to position [416, 0]
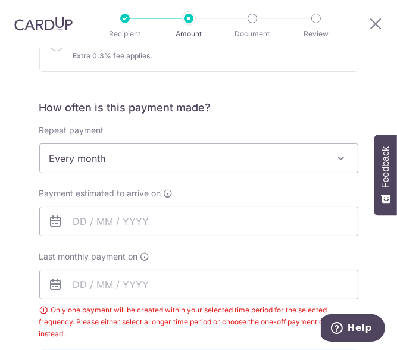
click at [246, 151] on span "Every month" at bounding box center [199, 158] width 318 height 29
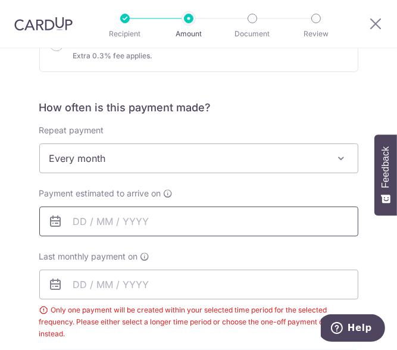
click at [221, 210] on input "text" at bounding box center [198, 222] width 319 height 30
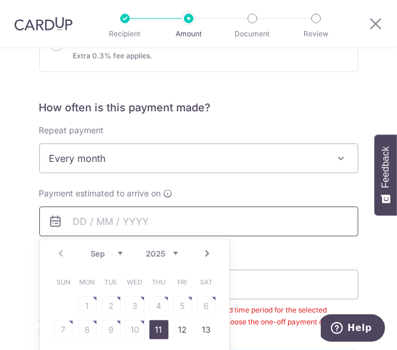
scroll to position [556, 0]
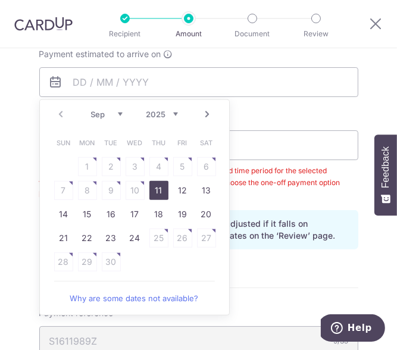
drag, startPoint x: 154, startPoint y: 188, endPoint x: 15, endPoint y: 197, distance: 139.1
click at [154, 188] on link "11" at bounding box center [158, 190] width 19 height 19
type input "[DATE]"
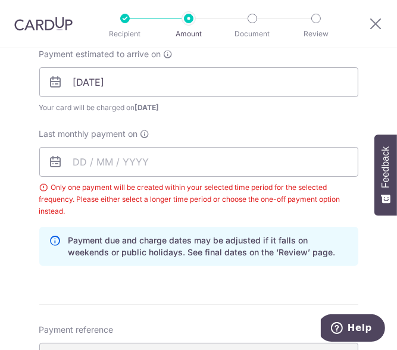
click at [15, 197] on div "Tell us more about your payment Enter one-time or monthly payment amount SGD 5,…" at bounding box center [198, 139] width 397 height 1292
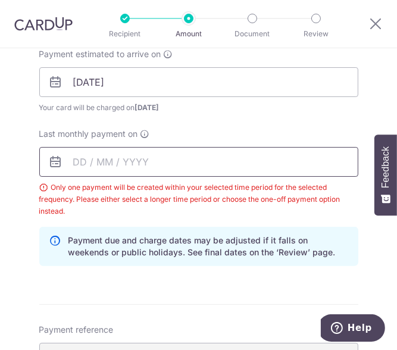
click at [114, 161] on input "text" at bounding box center [198, 162] width 319 height 30
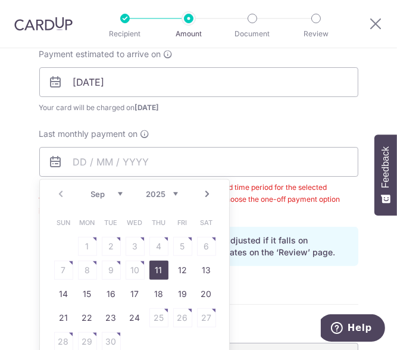
click at [201, 192] on link "Next" at bounding box center [208, 194] width 14 height 14
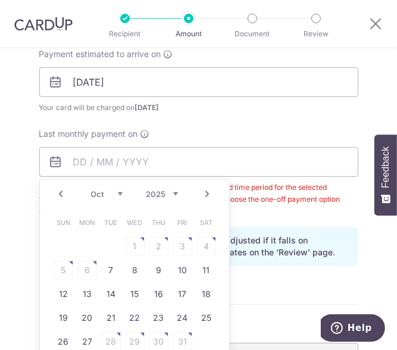
click at [201, 192] on link "Next" at bounding box center [208, 194] width 14 height 14
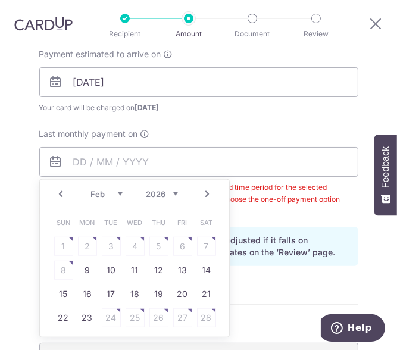
click at [201, 192] on link "Next" at bounding box center [208, 194] width 14 height 14
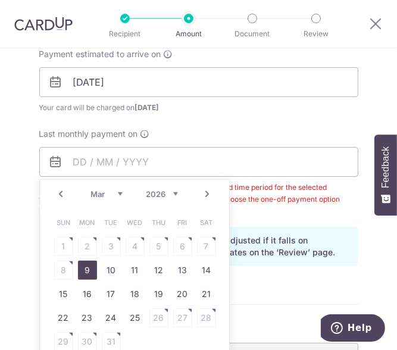
click at [79, 269] on link "9" at bounding box center [87, 270] width 19 height 19
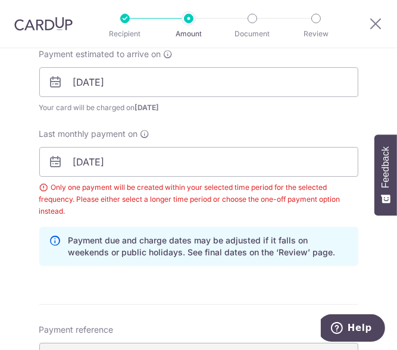
click at [199, 141] on div "Last monthly payment on [DATE] Prev Next Jan Feb Mar Apr May Jun [DATE] Aug Sep…" at bounding box center [198, 172] width 319 height 89
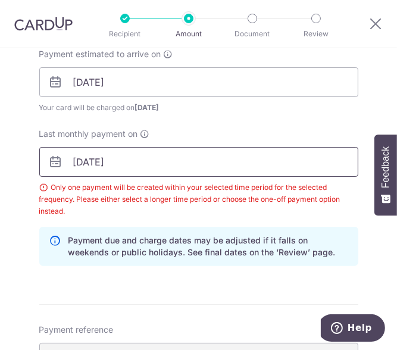
click at [127, 161] on input "[DATE]" at bounding box center [198, 162] width 319 height 30
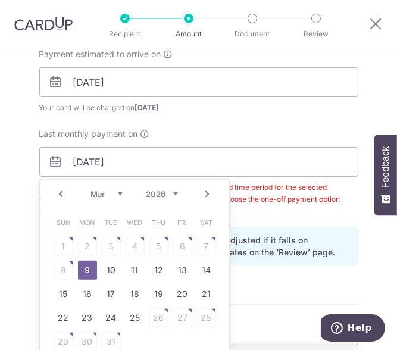
click at [123, 264] on td "11" at bounding box center [135, 270] width 24 height 24
type input "[DATE]"
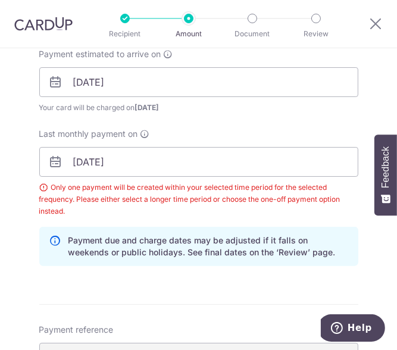
click at [127, 269] on div "How often is this payment made? Repeat payment Never Every month Every month To…" at bounding box center [198, 118] width 319 height 314
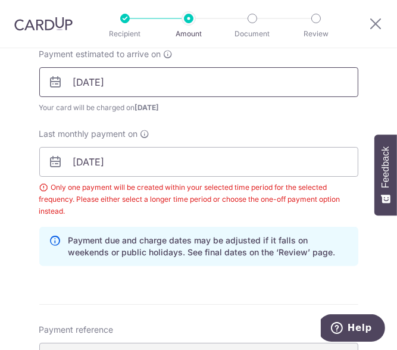
click at [117, 88] on input "[DATE]" at bounding box center [198, 82] width 319 height 30
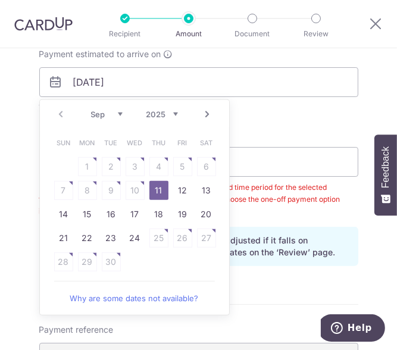
click at [153, 183] on link "11" at bounding box center [158, 190] width 19 height 19
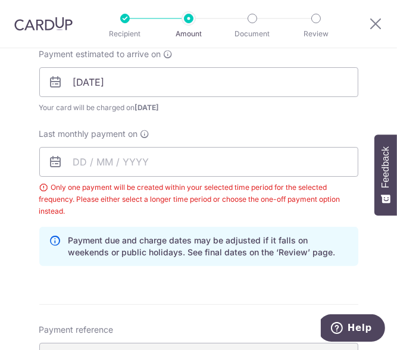
click at [254, 116] on div "Payment estimated to arrive on [DATE] Prev Next Sep Oct Nov [DATE] 2026 Sun Mon…" at bounding box center [199, 132] width 334 height 169
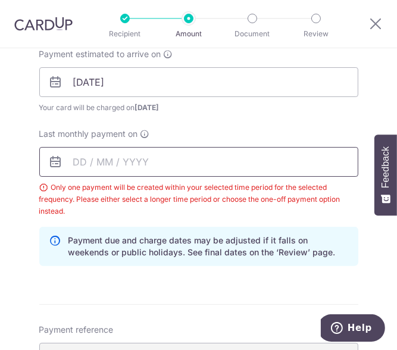
click at [136, 157] on input "text" at bounding box center [198, 162] width 319 height 30
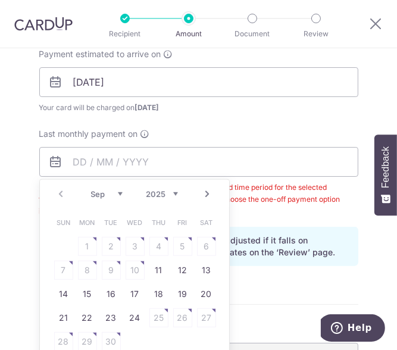
click at [201, 195] on link "Next" at bounding box center [208, 194] width 14 height 14
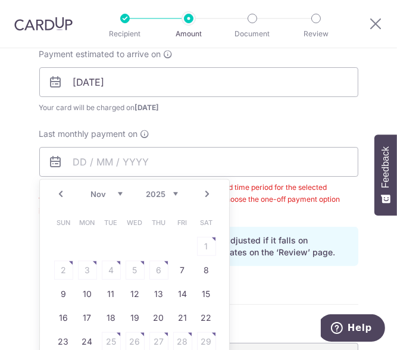
click at [201, 195] on link "Next" at bounding box center [208, 194] width 14 height 14
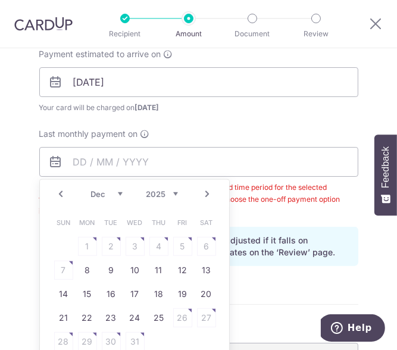
click at [201, 195] on link "Next" at bounding box center [208, 194] width 14 height 14
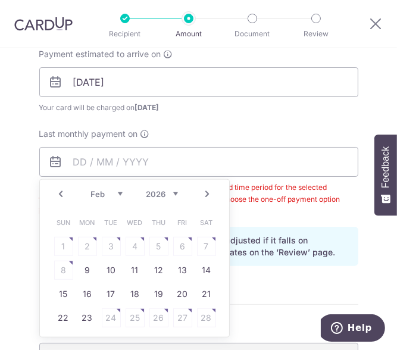
click at [201, 195] on link "Next" at bounding box center [208, 194] width 14 height 14
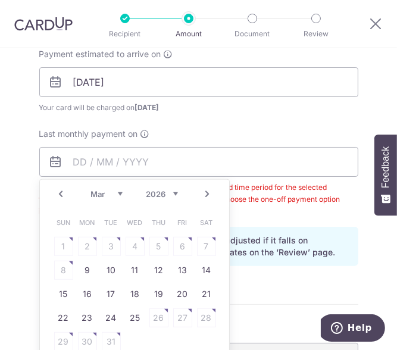
click at [201, 195] on link "Next" at bounding box center [208, 194] width 14 height 14
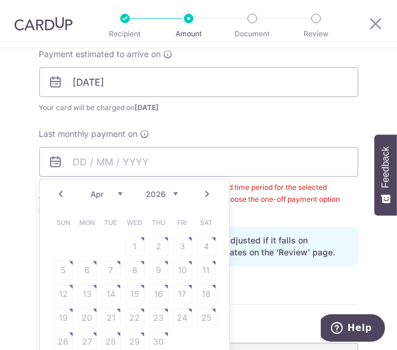
click at [123, 263] on table "Sun Mon Tue Wed Thu Fri Sat 1 2 3 4 5 6 7 8 9 10 11 12 13 14 15 16 17 18 19 20 …" at bounding box center [135, 282] width 167 height 143
click at [54, 191] on link "Prev" at bounding box center [61, 194] width 14 height 14
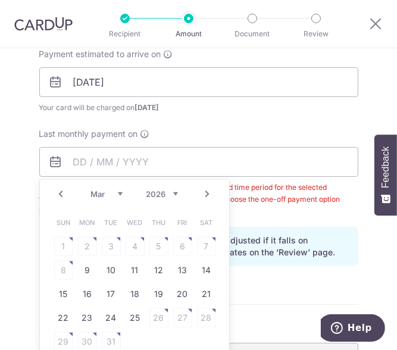
click at [94, 267] on td "9" at bounding box center [88, 270] width 24 height 24
type input "[DATE]"
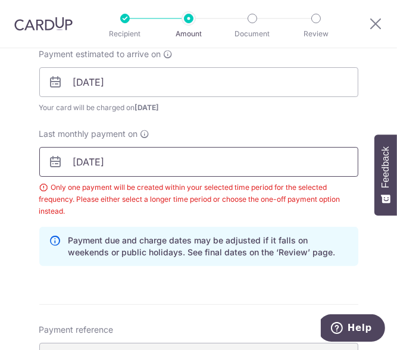
click at [189, 154] on input "[DATE]" at bounding box center [198, 162] width 319 height 30
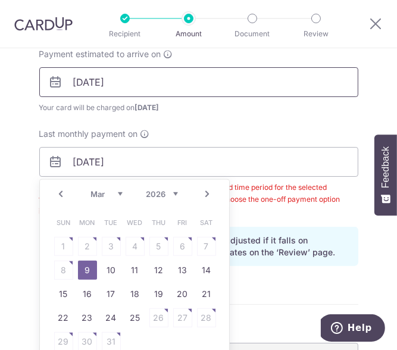
click at [119, 75] on input "[DATE]" at bounding box center [198, 82] width 319 height 30
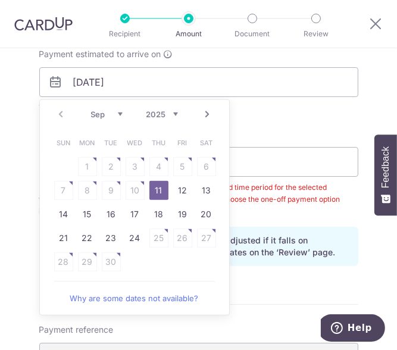
click at [201, 116] on link "Next" at bounding box center [208, 114] width 14 height 14
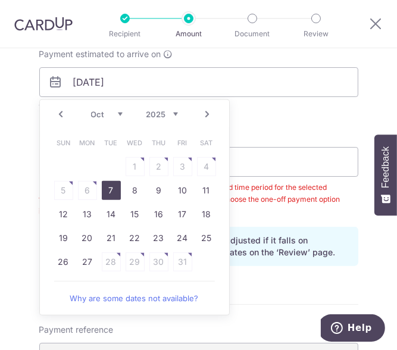
drag, startPoint x: 105, startPoint y: 189, endPoint x: 1, endPoint y: 163, distance: 107.5
click at [106, 189] on link "7" at bounding box center [111, 190] width 19 height 19
type input "[DATE]"
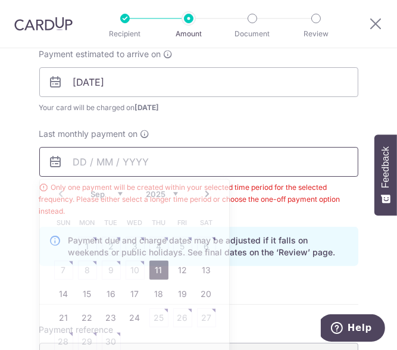
click at [91, 155] on input "text" at bounding box center [198, 162] width 319 height 30
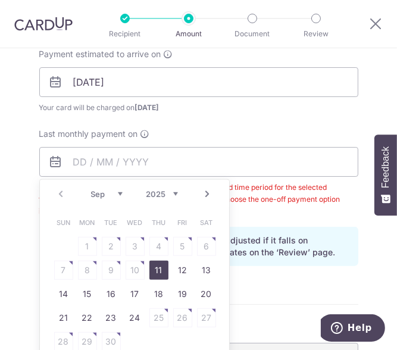
click at [206, 193] on link "Next" at bounding box center [208, 194] width 14 height 14
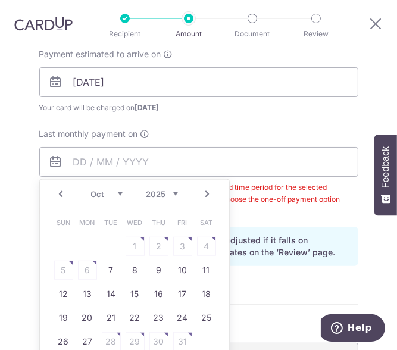
click at [206, 193] on link "Next" at bounding box center [208, 194] width 14 height 14
click at [205, 194] on link "Next" at bounding box center [208, 194] width 14 height 14
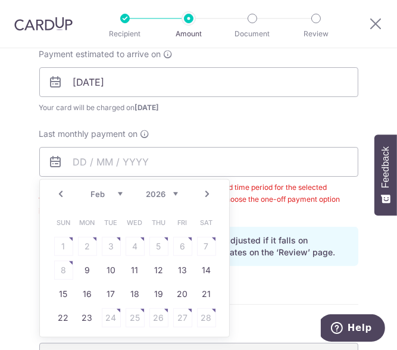
click at [203, 194] on link "Next" at bounding box center [208, 194] width 14 height 14
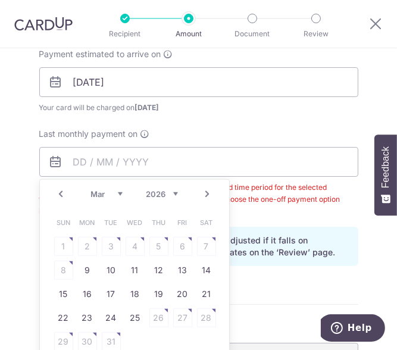
click at [203, 194] on link "Next" at bounding box center [208, 194] width 14 height 14
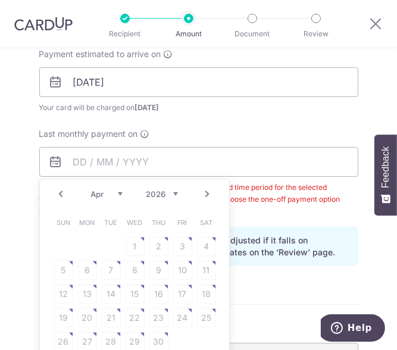
click at [53, 192] on div "Prev Next Jan Feb Mar Apr May Jun [DATE] Aug Sep [DATE] 2026" at bounding box center [134, 194] width 189 height 29
click at [57, 193] on link "Prev" at bounding box center [61, 194] width 14 height 14
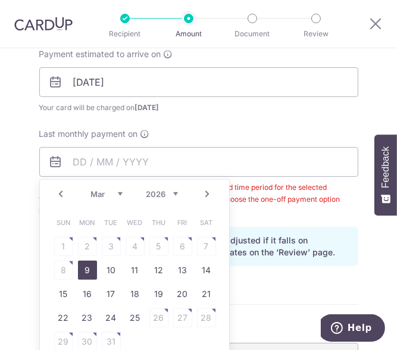
click at [89, 267] on link "9" at bounding box center [87, 270] width 19 height 19
type input "[DATE]"
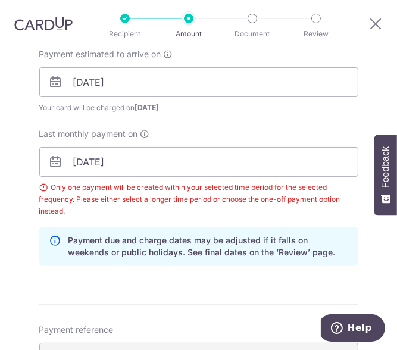
click at [230, 120] on div "Payment estimated to arrive on [DATE] Your card will be charged on [DATE] for t…" at bounding box center [199, 132] width 334 height 169
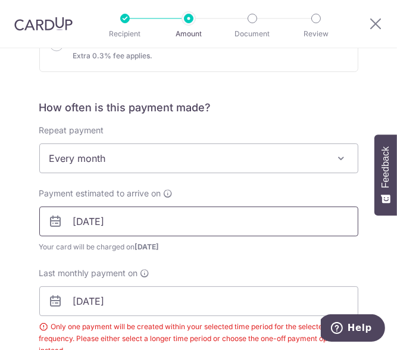
click at [122, 214] on input "[DATE]" at bounding box center [198, 222] width 319 height 30
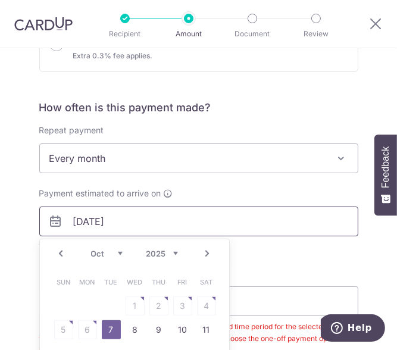
scroll to position [556, 0]
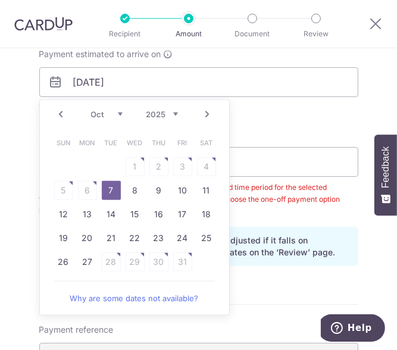
click at [56, 111] on link "Prev" at bounding box center [61, 114] width 14 height 14
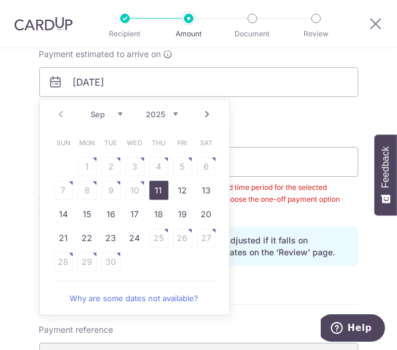
click at [156, 188] on link "11" at bounding box center [158, 190] width 19 height 19
type input "[DATE]"
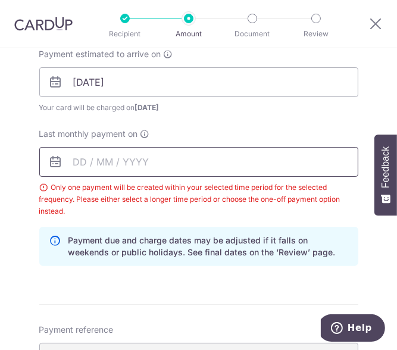
click at [131, 162] on input "text" at bounding box center [198, 162] width 319 height 30
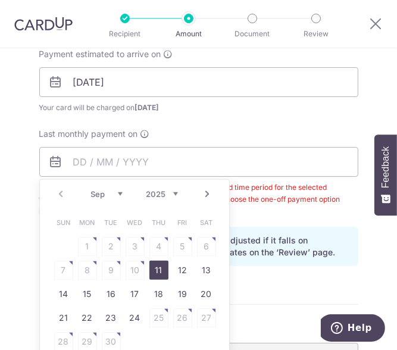
click at [205, 195] on link "Next" at bounding box center [208, 194] width 14 height 14
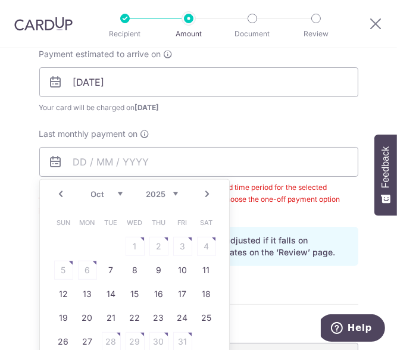
click at [205, 195] on link "Next" at bounding box center [208, 194] width 14 height 14
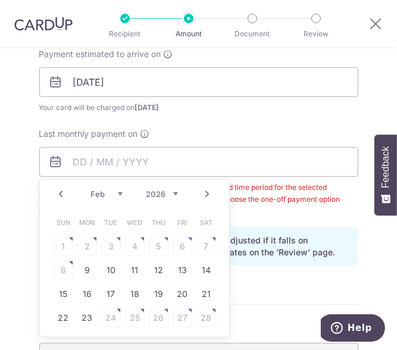
click at [205, 195] on link "Next" at bounding box center [208, 194] width 14 height 14
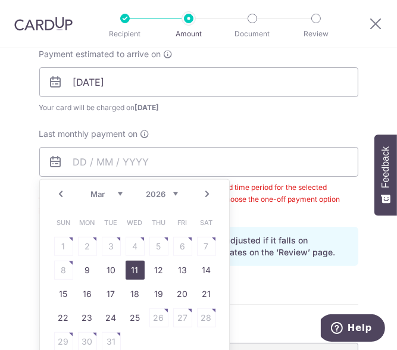
click at [132, 264] on link "11" at bounding box center [135, 270] width 19 height 19
type input "[DATE]"
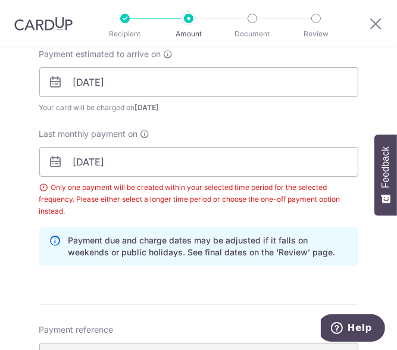
click at [230, 130] on div "Last monthly payment on [DATE] Prev Next Jan Feb Mar Apr May Jun [DATE] Aug Sep…" at bounding box center [198, 172] width 319 height 89
click at [201, 192] on div "Only one payment will be created within your selected time period for the selec…" at bounding box center [198, 200] width 319 height 36
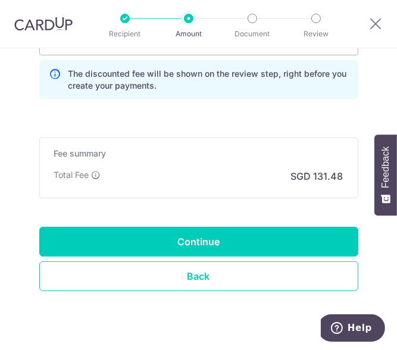
scroll to position [973, 0]
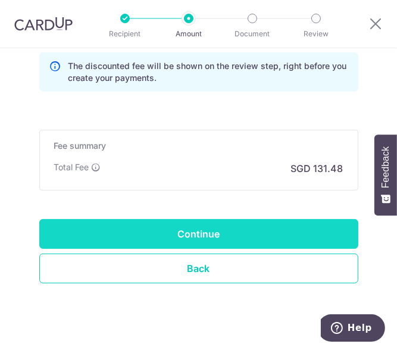
click at [203, 223] on input "Continue" at bounding box center [198, 234] width 319 height 30
type input "Create Schedule"
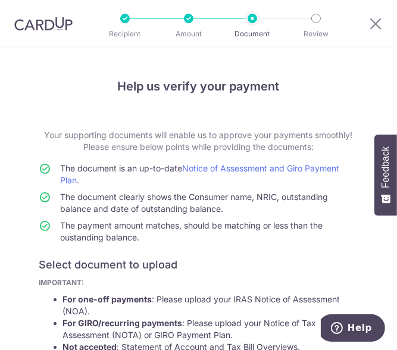
click at [251, 21] on div at bounding box center [253, 19] width 10 height 10
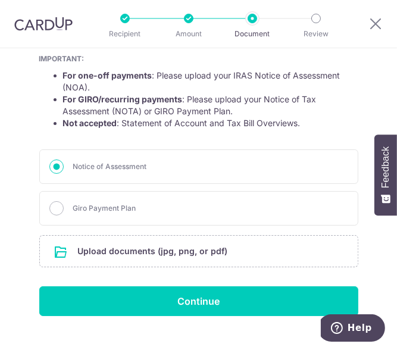
scroll to position [244, 0]
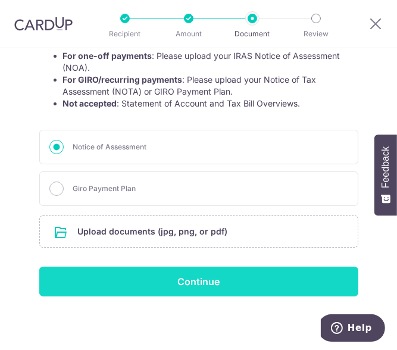
click at [192, 272] on input "Continue" at bounding box center [198, 282] width 319 height 30
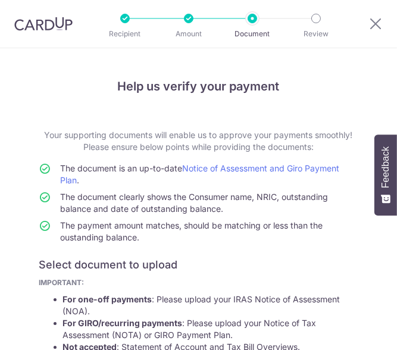
scroll to position [260, 0]
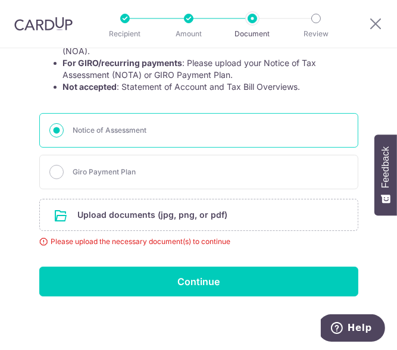
click at [134, 132] on span "Notice of Assessment" at bounding box center [210, 130] width 275 height 12
click at [64, 132] on input "Notice of Assessment" at bounding box center [56, 130] width 14 height 14
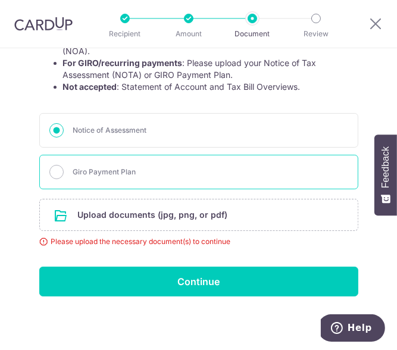
click at [117, 178] on div "Giro Payment Plan" at bounding box center [198, 172] width 319 height 35
click at [118, 169] on span "Giro Payment Plan" at bounding box center [210, 172] width 275 height 12
click at [64, 169] on input "Giro Payment Plan" at bounding box center [56, 172] width 14 height 14
radio input "true"
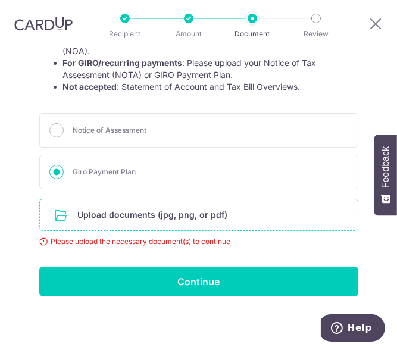
click at [132, 214] on input "file" at bounding box center [199, 215] width 318 height 31
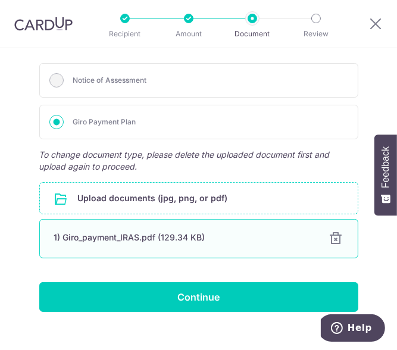
scroll to position [326, 0]
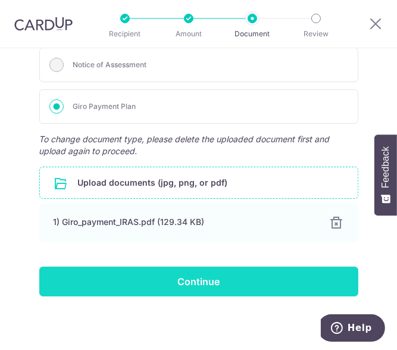
click at [184, 275] on input "Continue" at bounding box center [198, 282] width 319 height 30
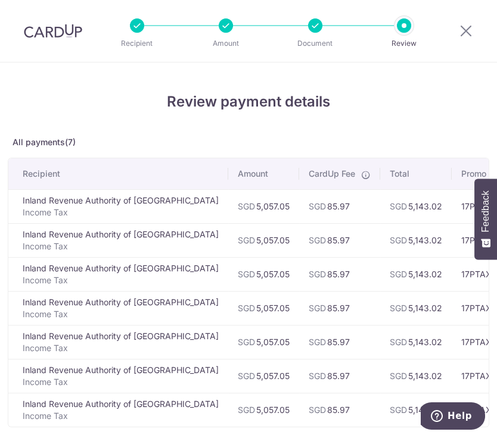
scroll to position [173, 0]
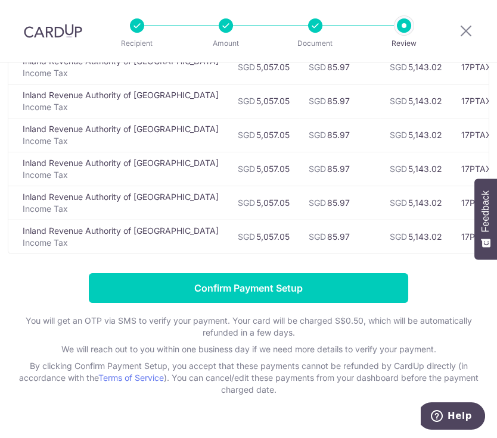
drag, startPoint x: 496, startPoint y: 116, endPoint x: 492, endPoint y: 102, distance: 14.2
click at [397, 102] on div "Review payment details All payments(7) Recipient Amount CardUp Fee Total Promo …" at bounding box center [248, 177] width 497 height 577
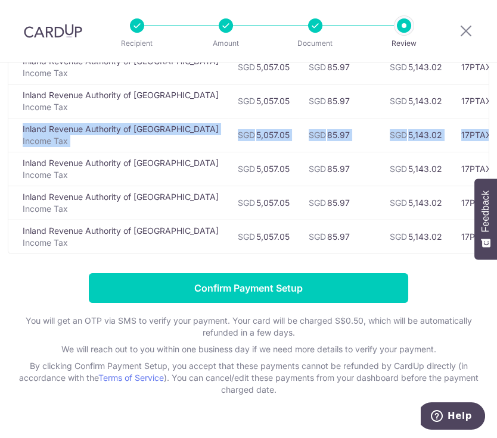
drag, startPoint x: 492, startPoint y: 102, endPoint x: 494, endPoint y: 129, distance: 26.9
click at [397, 129] on div "Review payment details All payments(7) Recipient Amount CardUp Fee Total Promo …" at bounding box center [248, 177] width 497 height 577
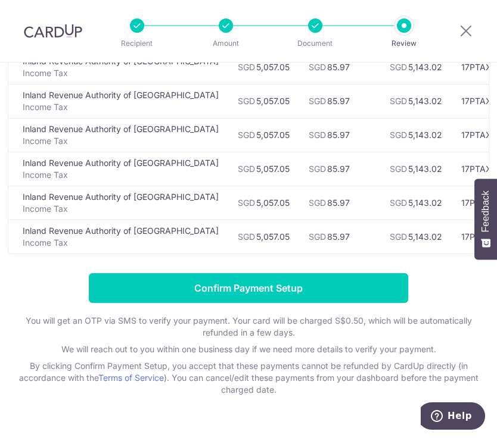
click at [397, 278] on div "Review payment details All payments(7) Recipient Amount CardUp Fee Total Promo …" at bounding box center [248, 157] width 481 height 478
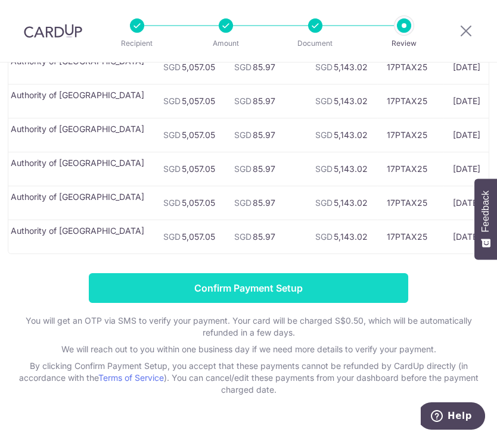
click at [344, 300] on input "Confirm Payment Setup" at bounding box center [248, 288] width 319 height 30
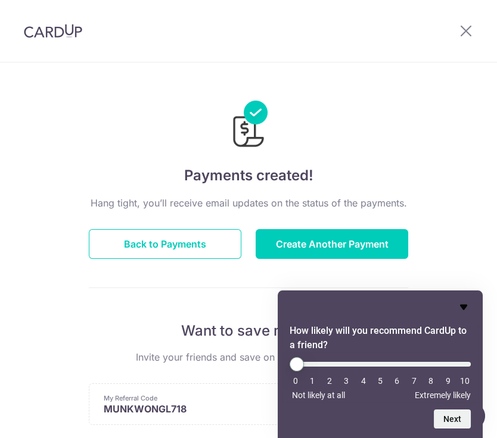
click at [460, 308] on icon "Hide survey" at bounding box center [463, 307] width 14 height 14
